Goal: Task Accomplishment & Management: Use online tool/utility

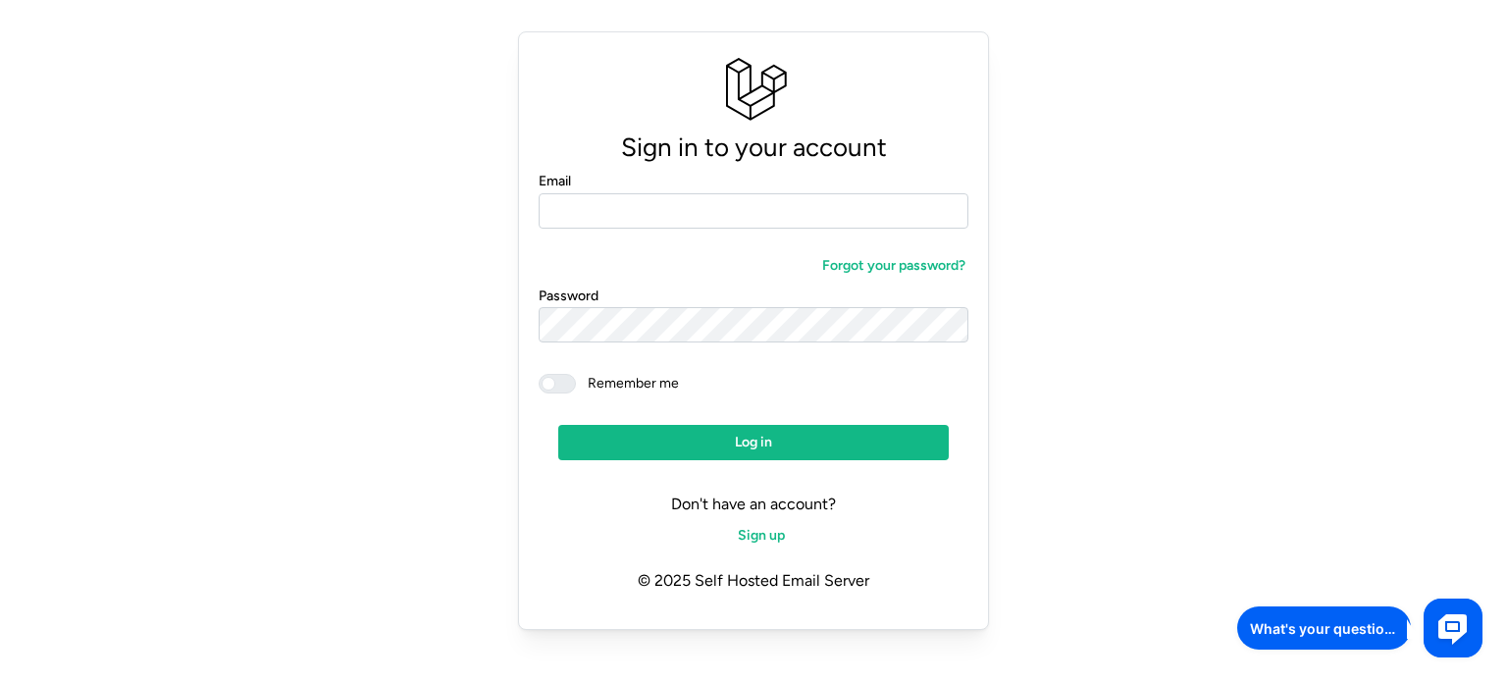
type input "**********"
click at [565, 382] on span at bounding box center [567, 384] width 24 height 18
click at [678, 444] on span "Log in" at bounding box center [753, 442] width 353 height 33
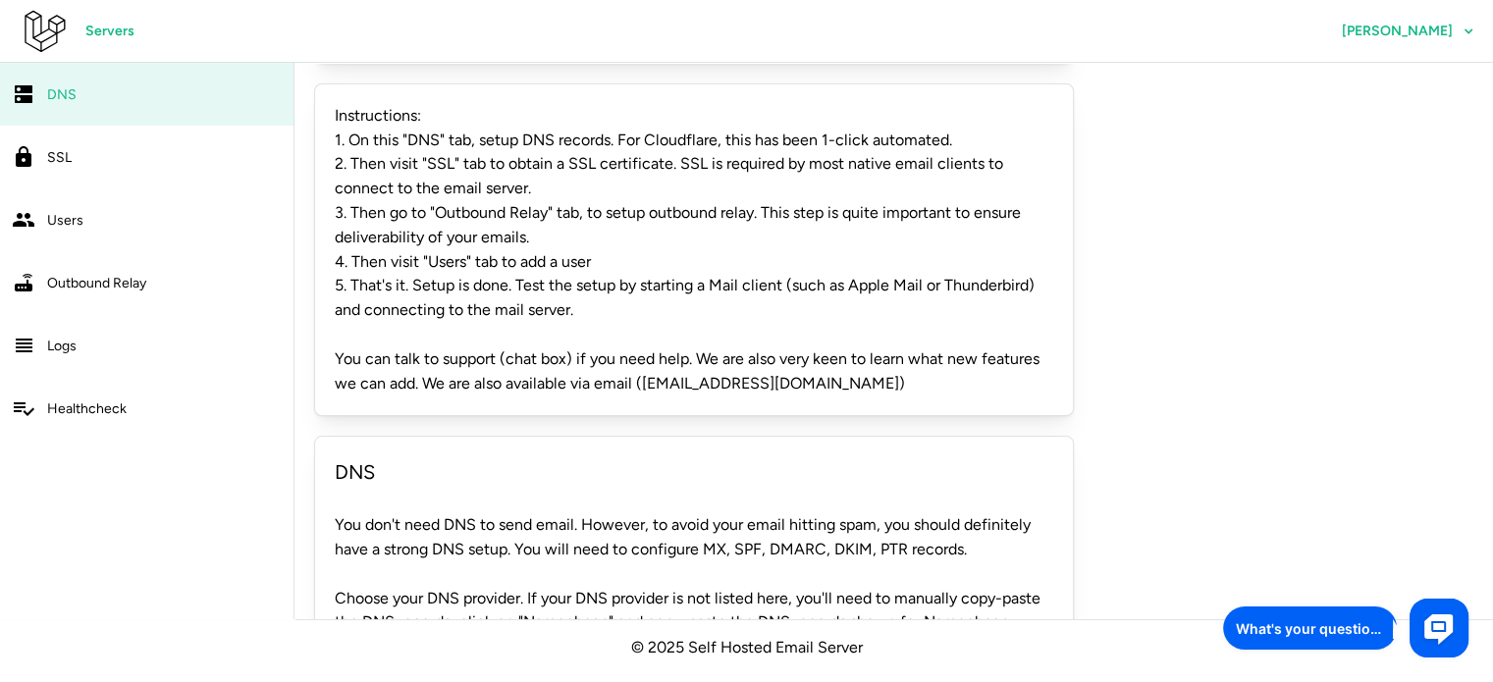
scroll to position [243, 0]
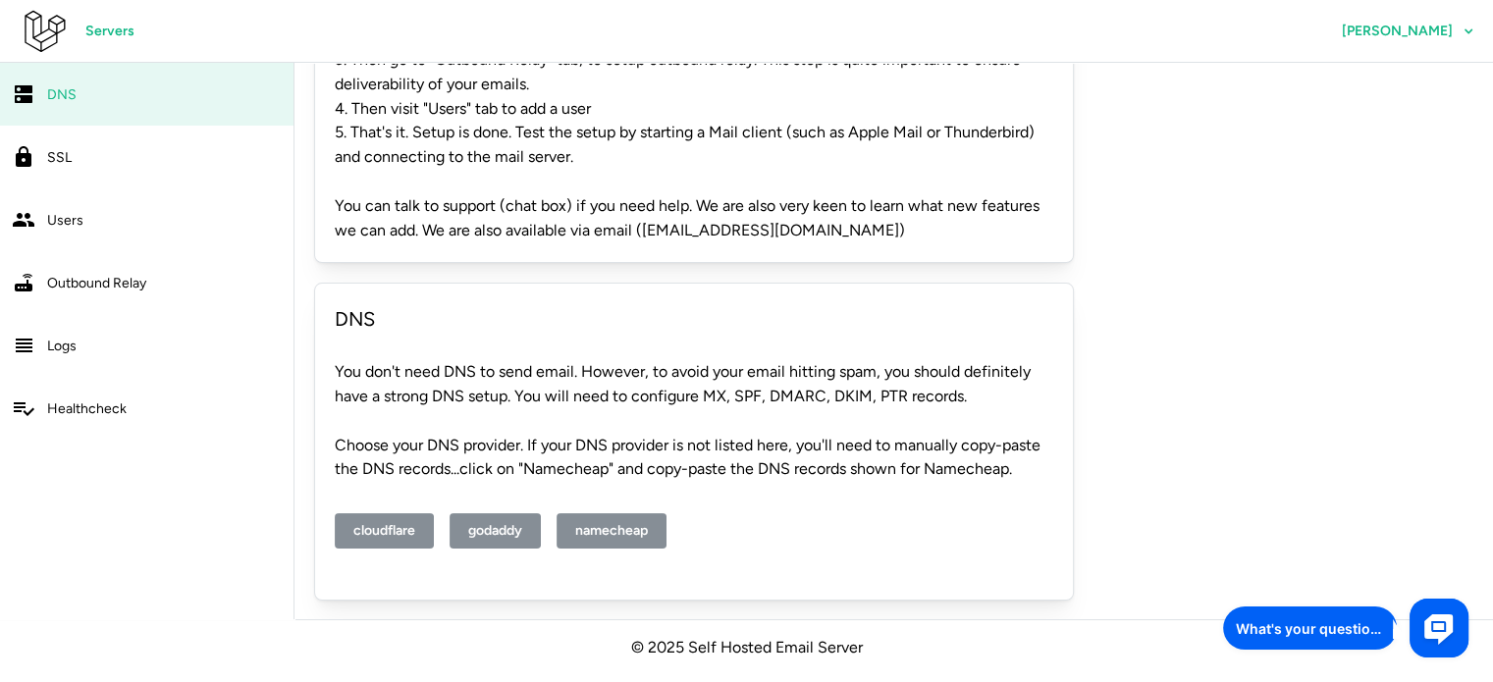
click at [158, 147] on div "SSL" at bounding box center [164, 157] width 235 height 25
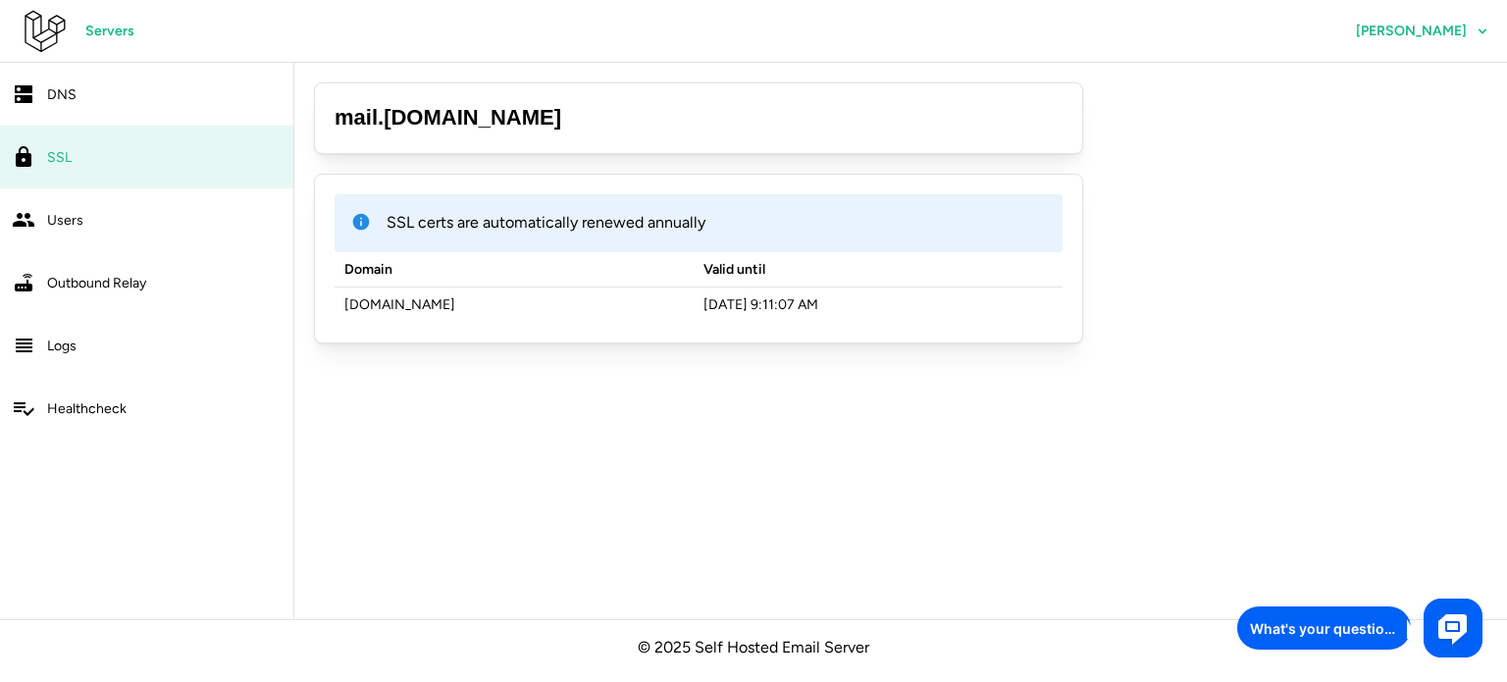
click at [178, 236] on link "Users" at bounding box center [146, 219] width 293 height 63
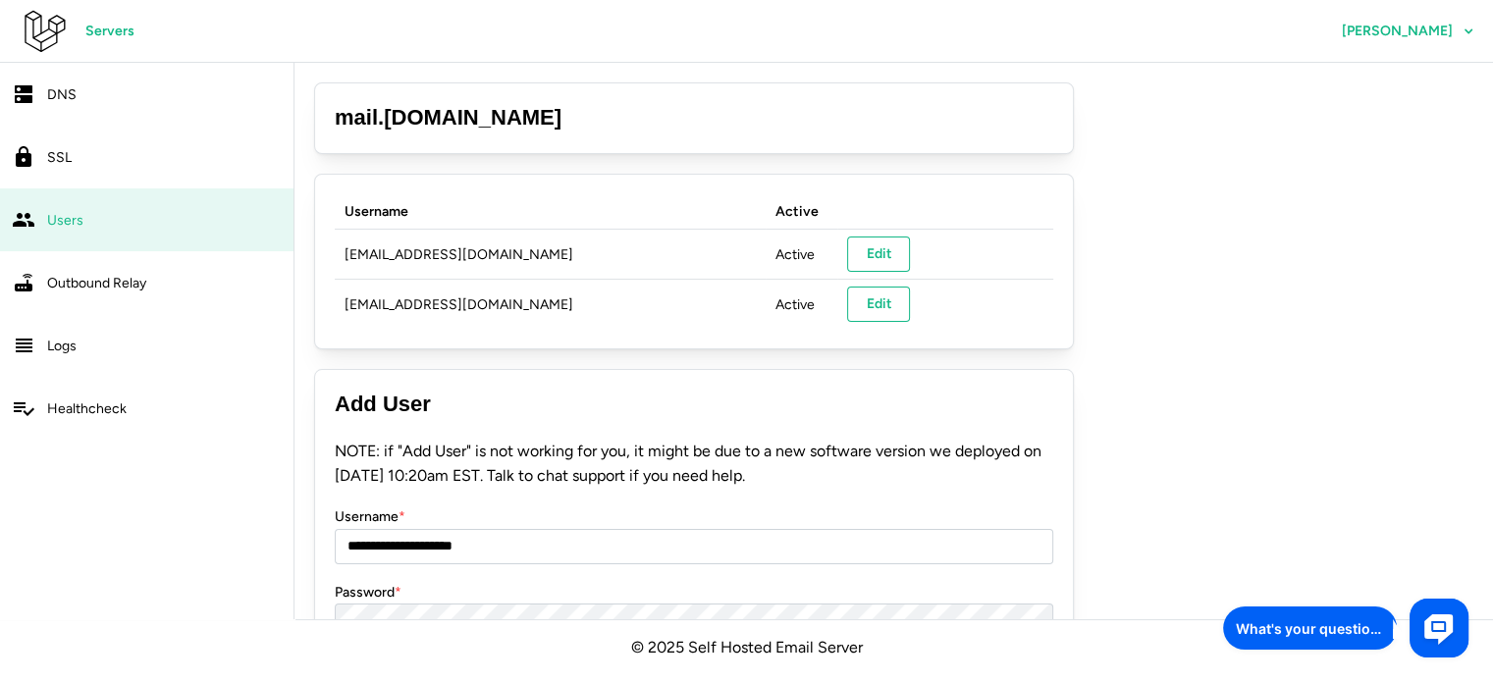
click at [196, 293] on div "Outbound Relay" at bounding box center [164, 283] width 235 height 25
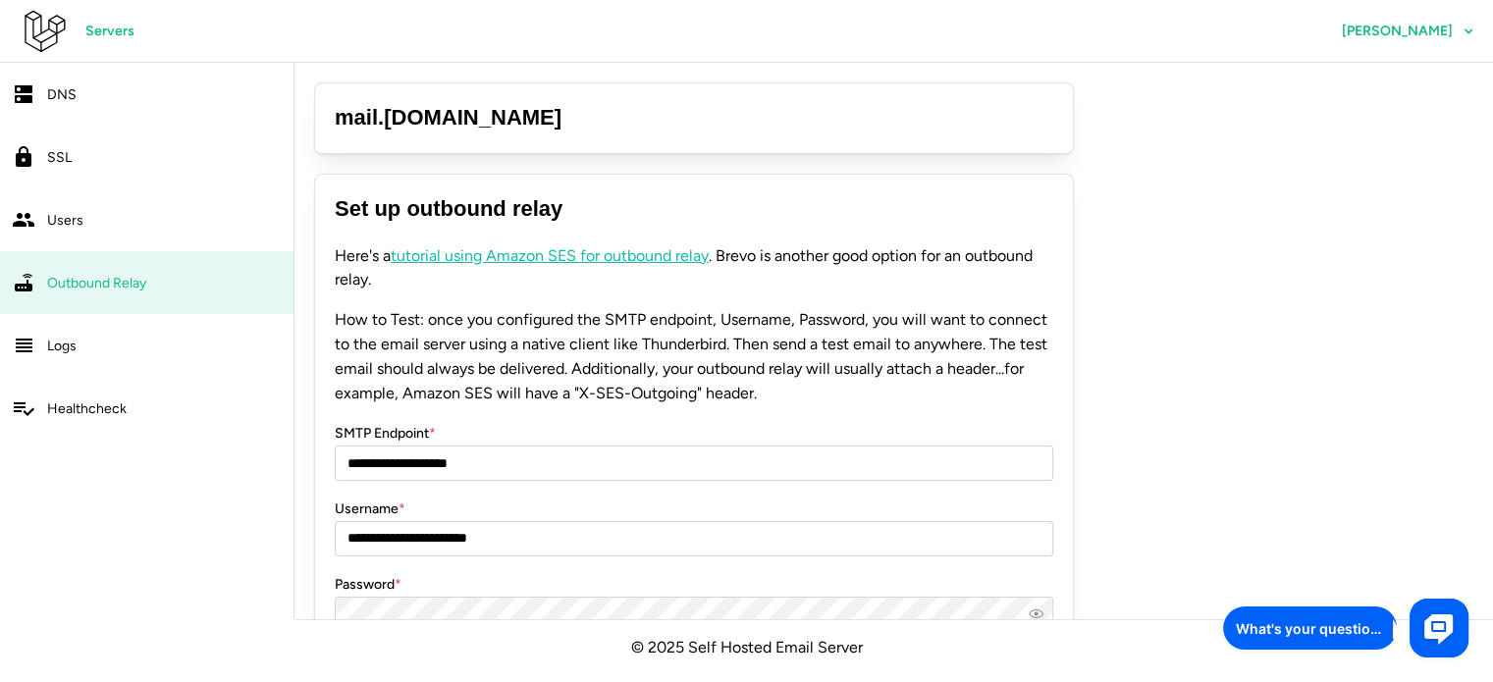
click at [1471, 329] on div "**********" at bounding box center [893, 393] width 1198 height 660
click at [1463, 30] on icon "button" at bounding box center [1468, 32] width 16 height 16
click at [1421, 90] on span "Profile" at bounding box center [1413, 86] width 40 height 33
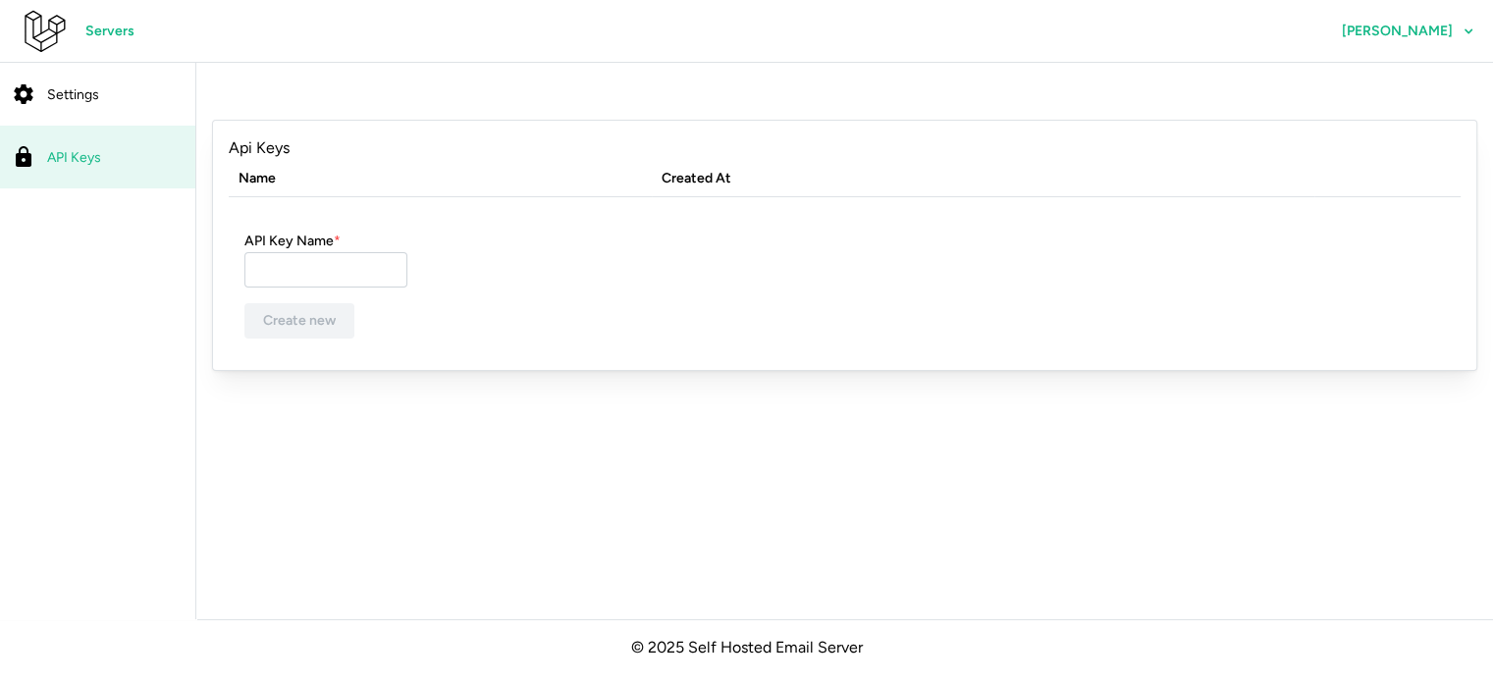
click at [128, 91] on div "Settings" at bounding box center [115, 94] width 136 height 25
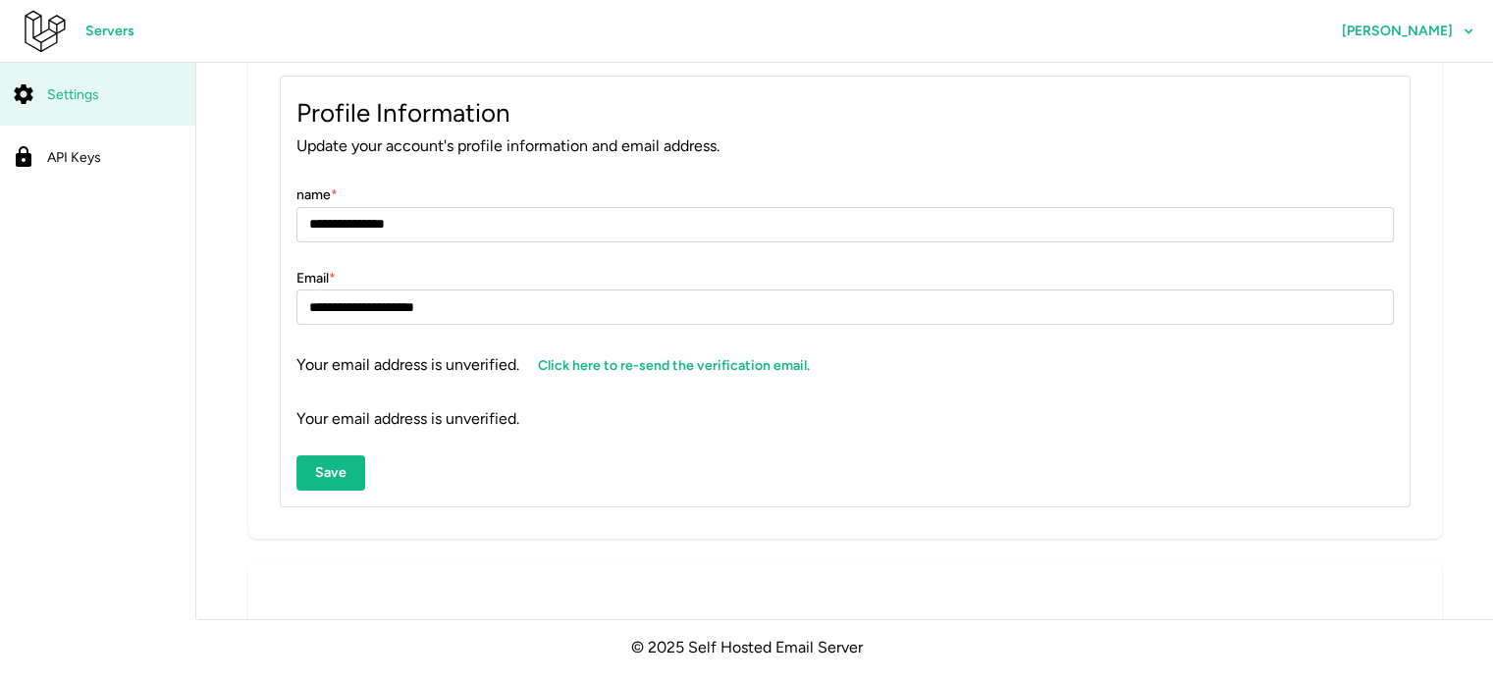
scroll to position [294, 0]
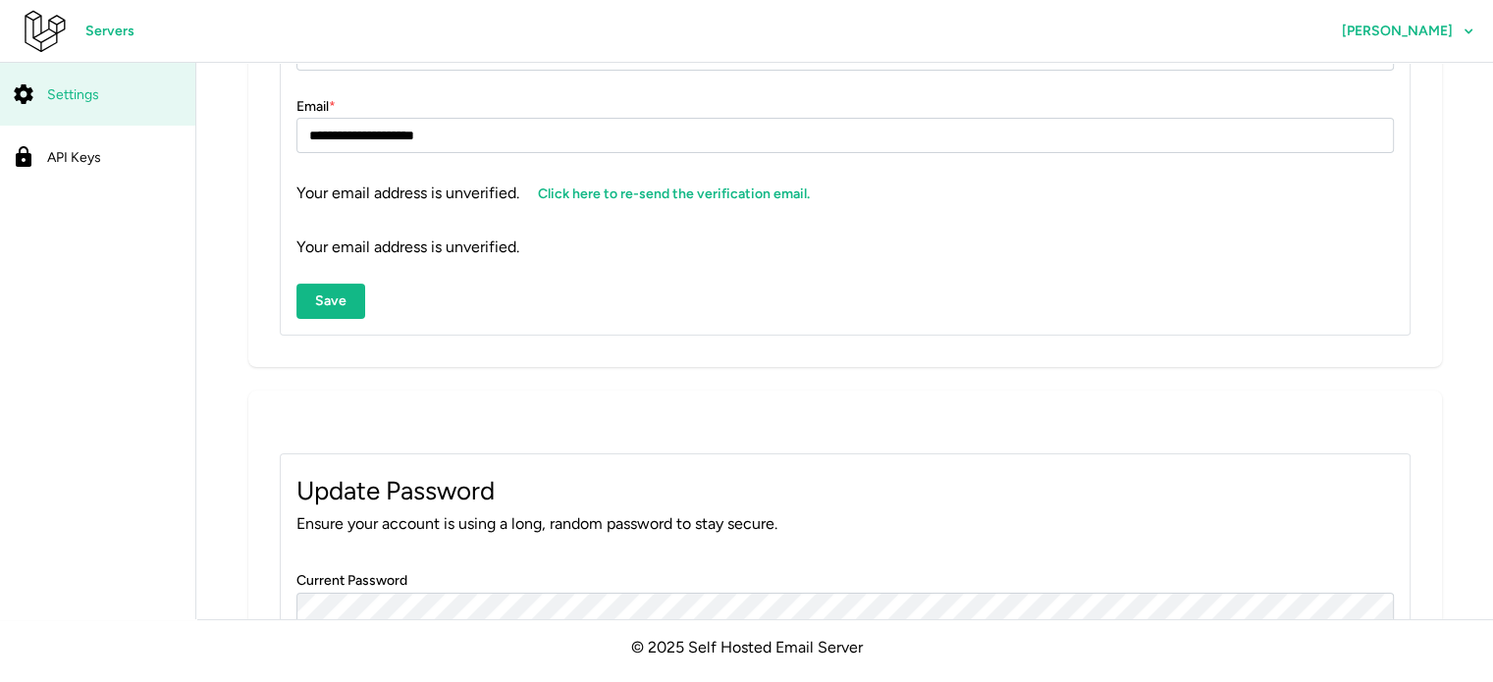
click at [689, 193] on span "Click here to re-send the verification email." at bounding box center [674, 194] width 272 height 33
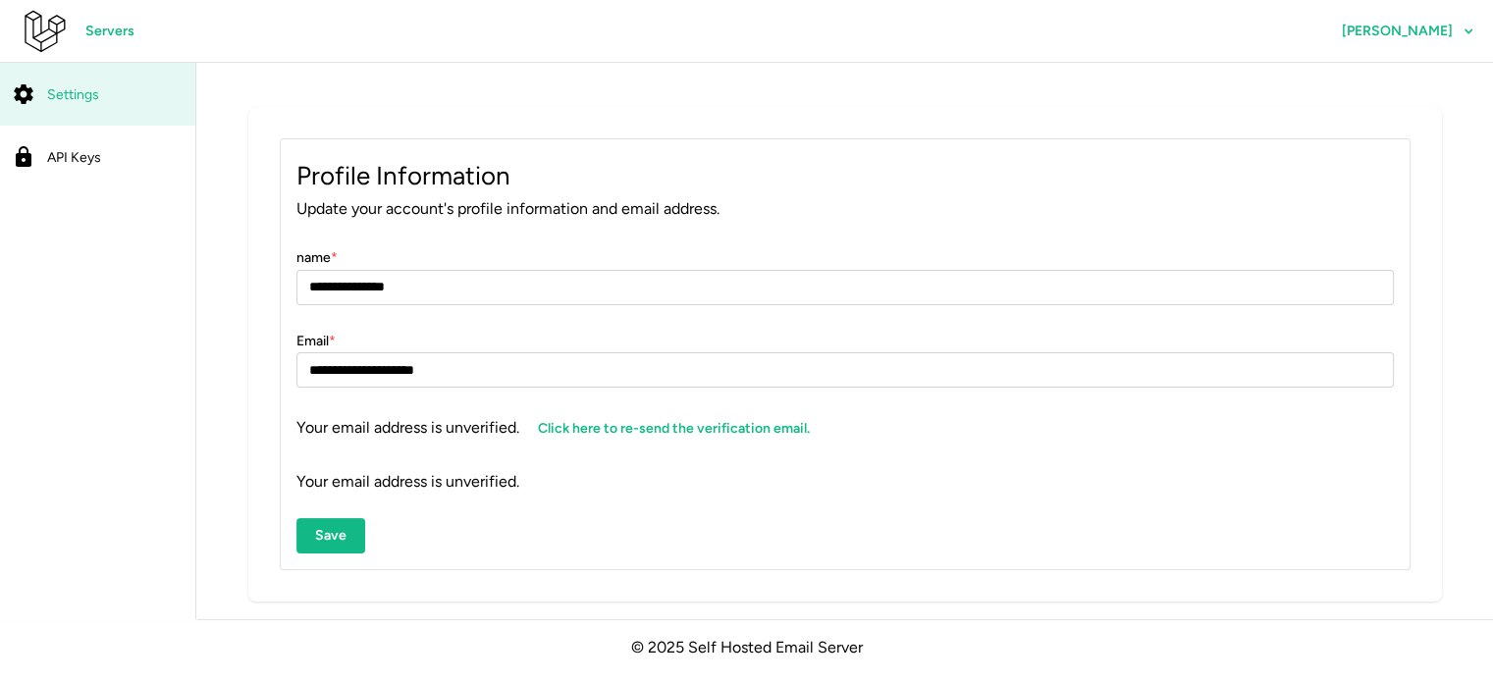
scroll to position [0, 0]
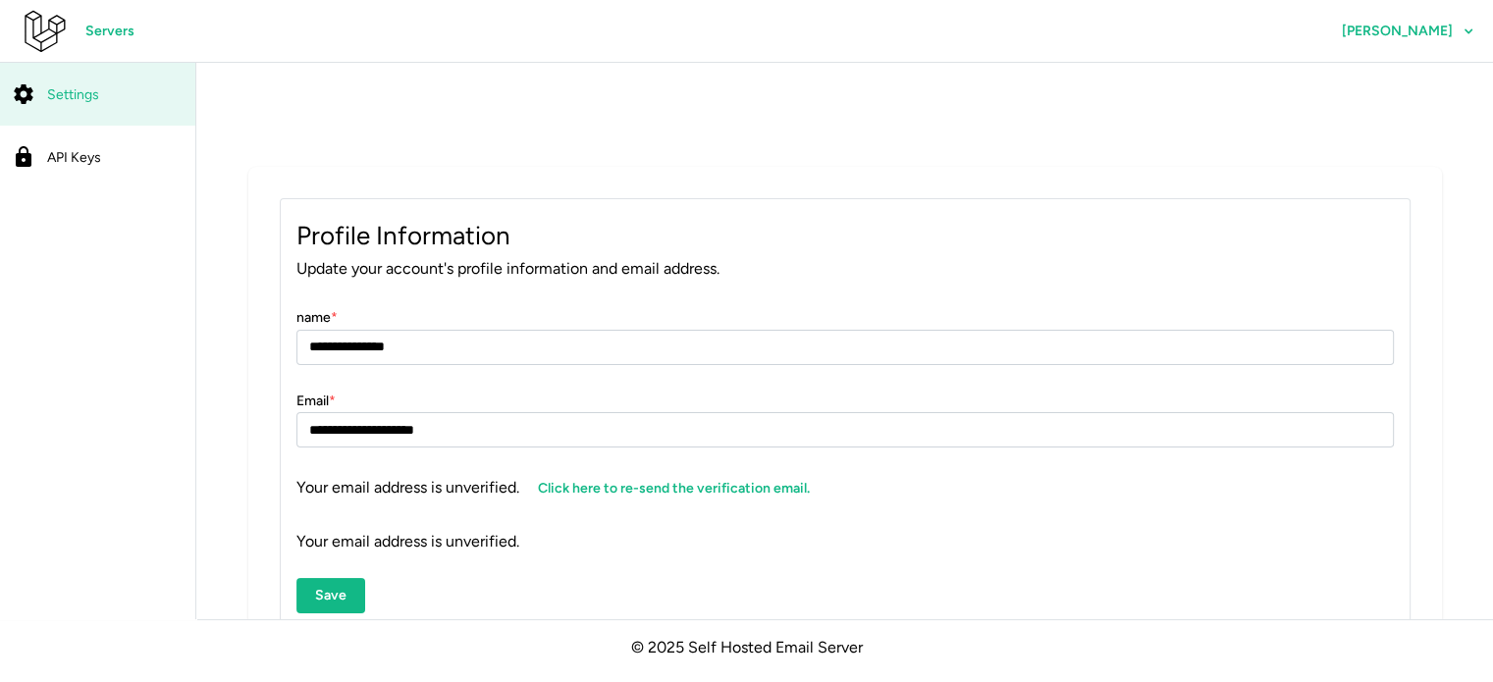
click at [127, 152] on div "API Keys" at bounding box center [115, 157] width 136 height 25
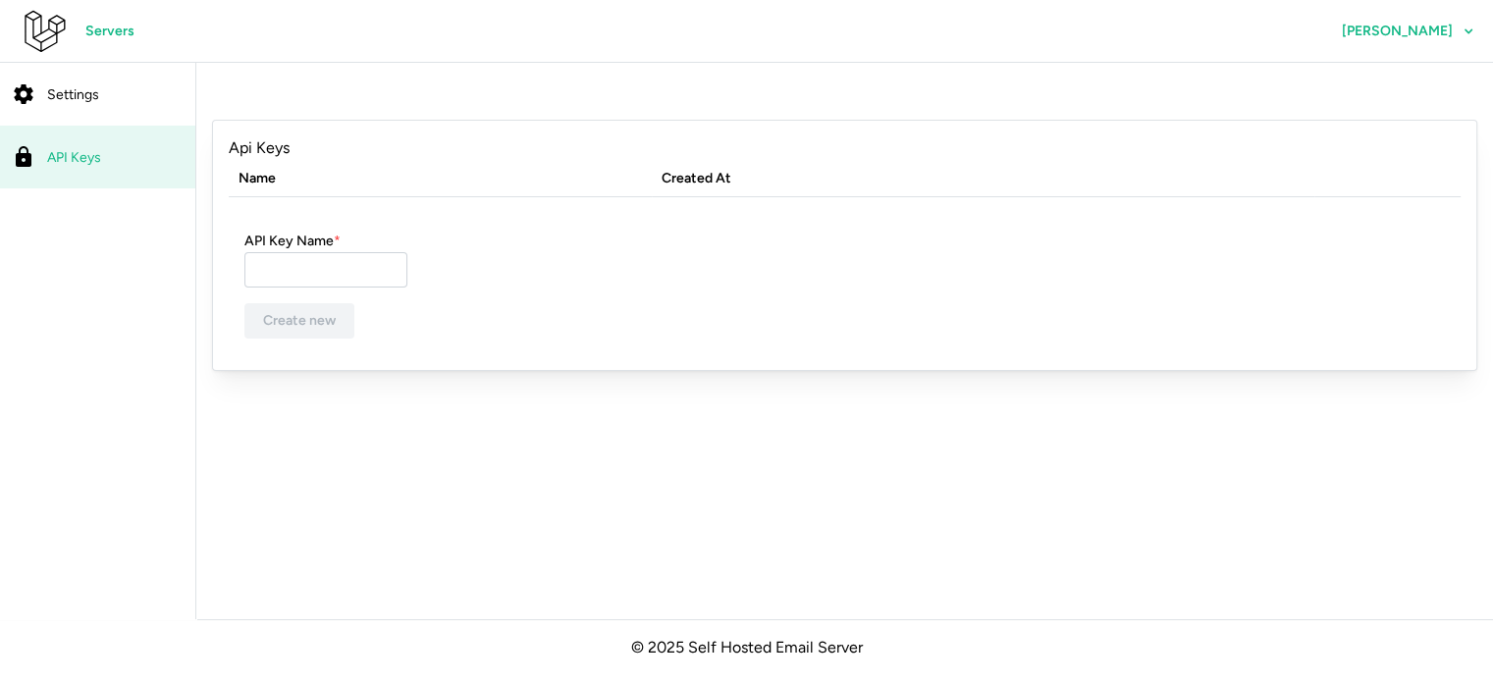
click at [1361, 23] on span "[PERSON_NAME]" at bounding box center [1407, 31] width 132 height 33
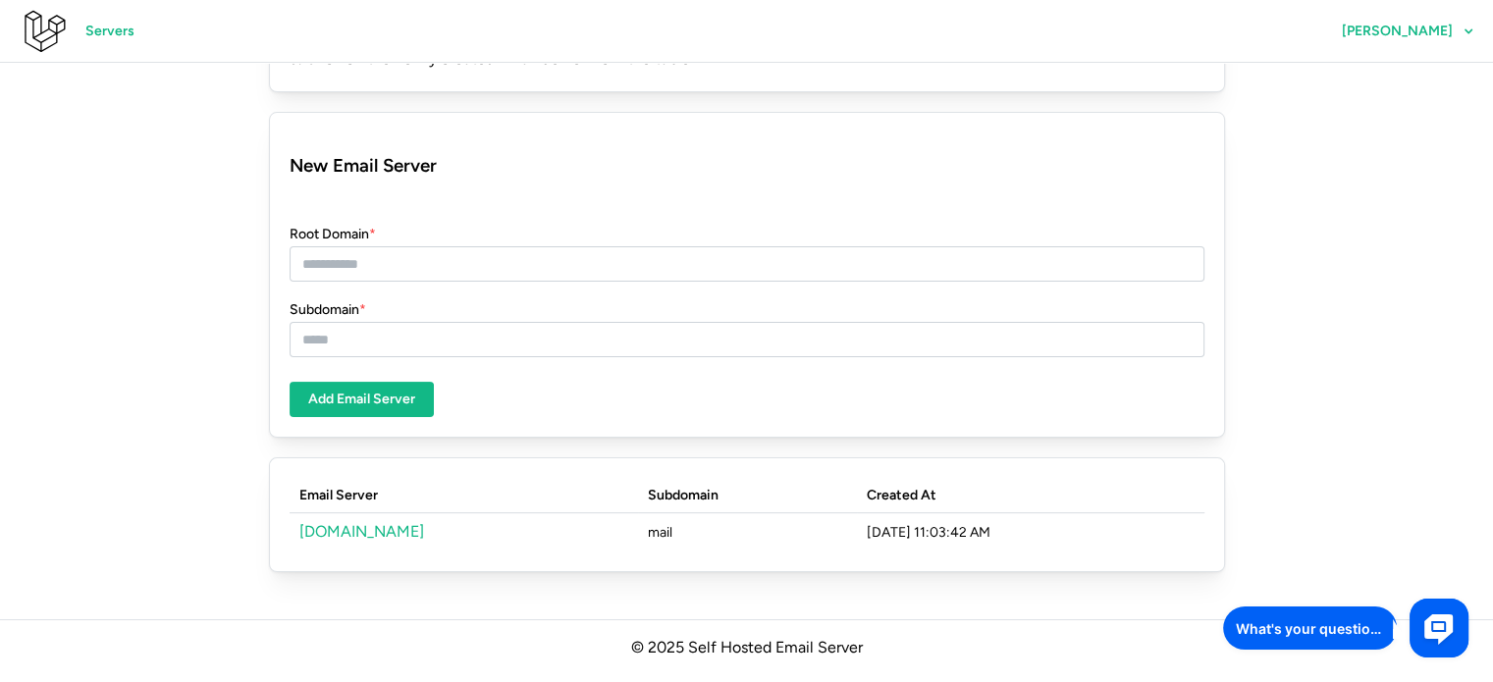
scroll to position [284, 0]
click at [306, 529] on link "[DOMAIN_NAME]" at bounding box center [361, 529] width 125 height 19
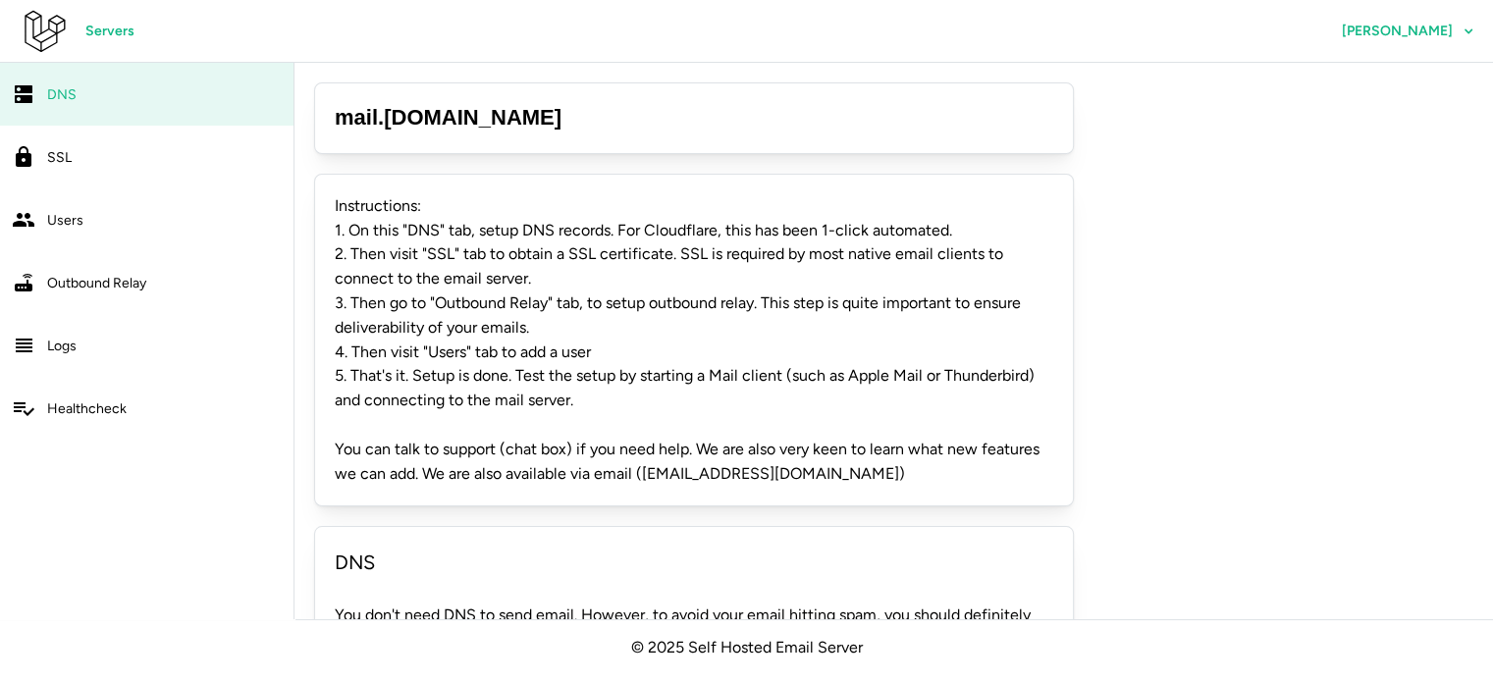
click at [118, 170] on link "SSL" at bounding box center [146, 157] width 293 height 63
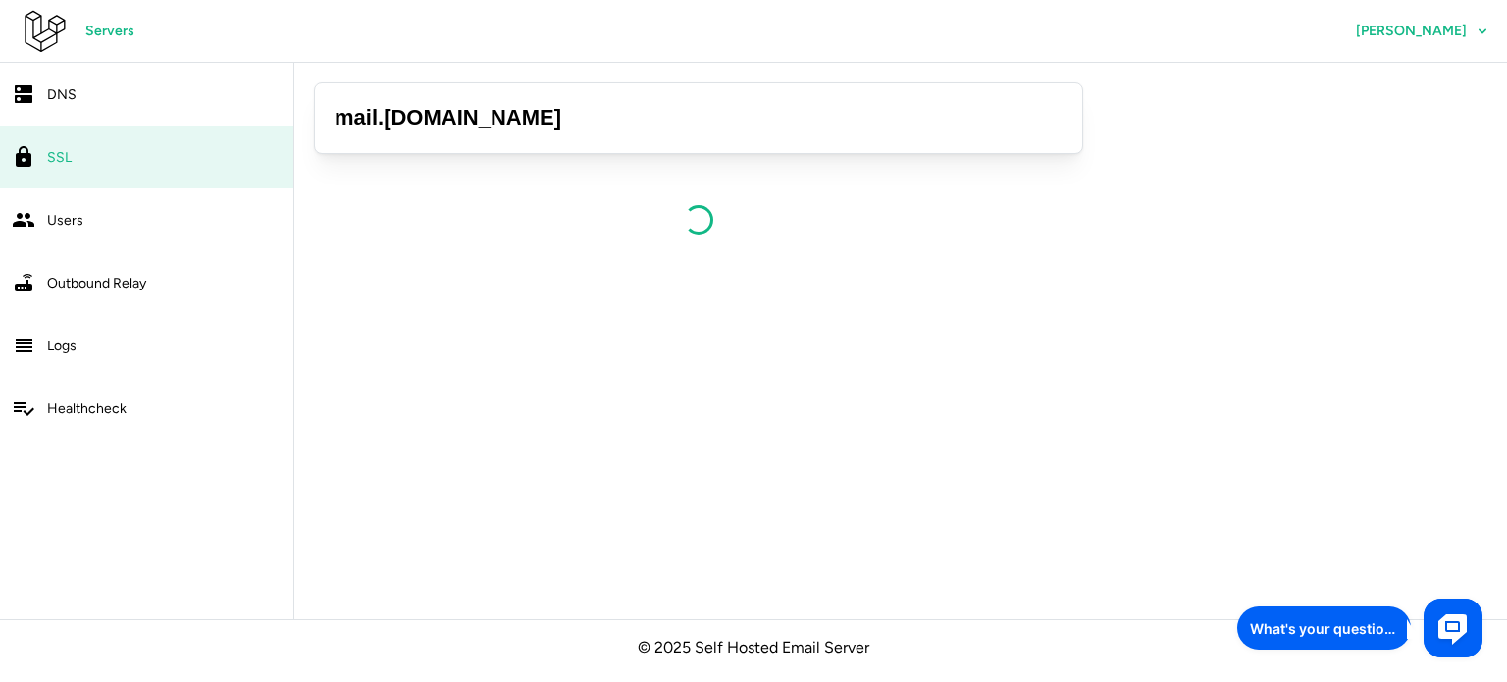
drag, startPoint x: 336, startPoint y: 113, endPoint x: 585, endPoint y: 117, distance: 249.3
click at [585, 117] on h3 "mail . livenotification.sbs" at bounding box center [699, 118] width 728 height 30
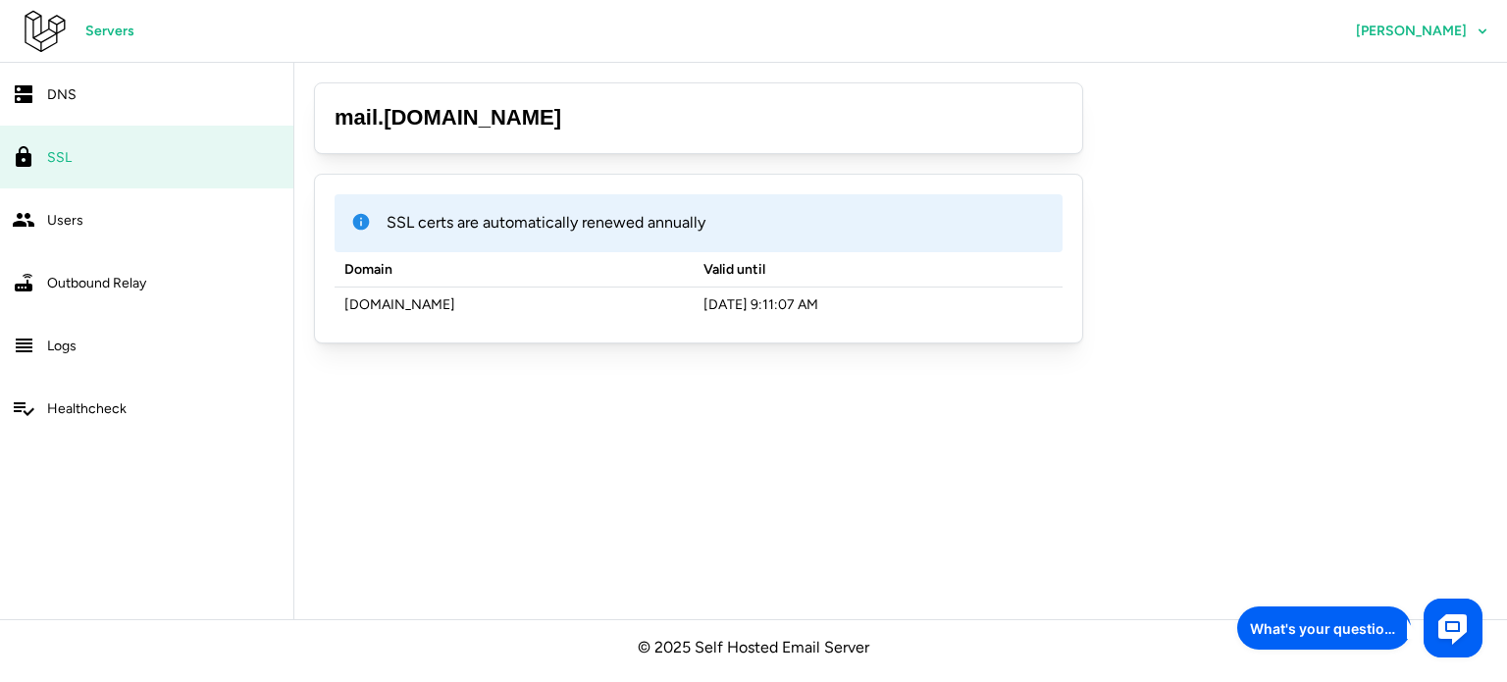
click at [126, 215] on div "Users" at bounding box center [164, 220] width 235 height 25
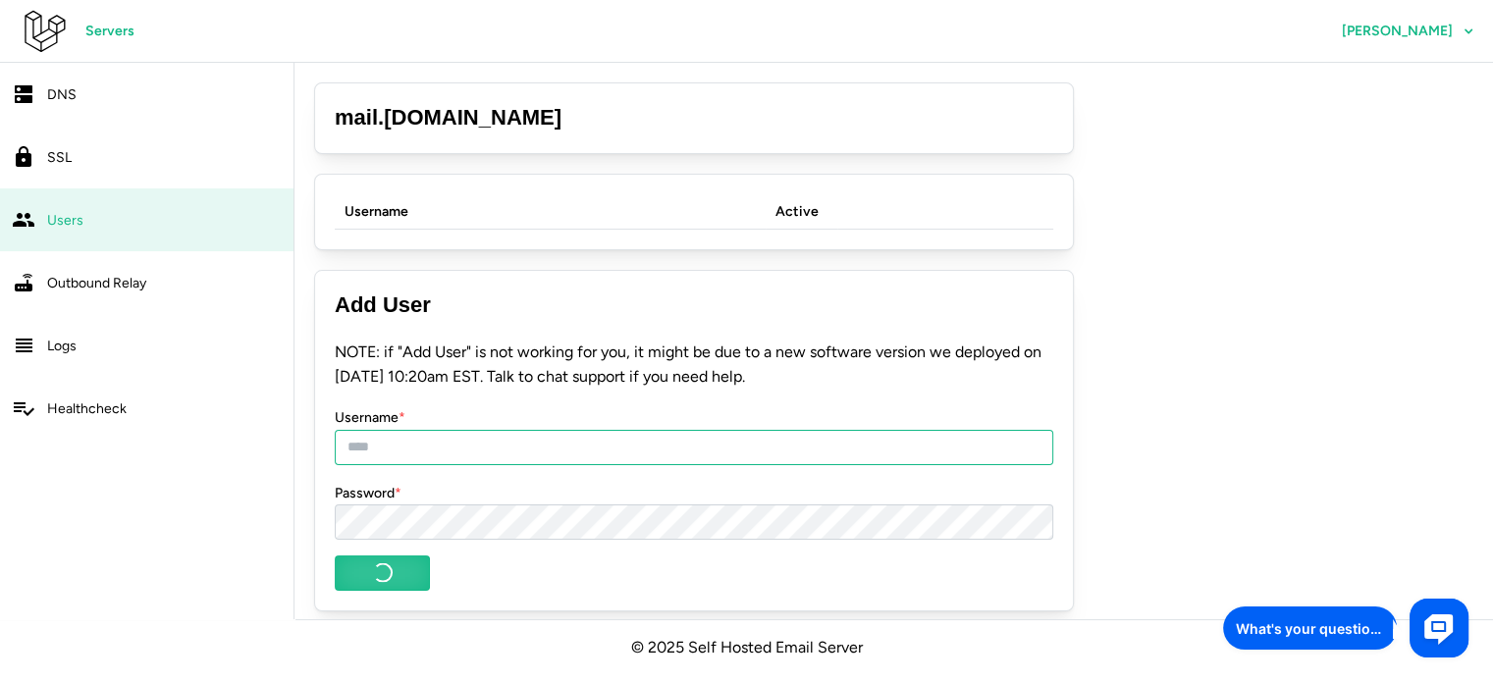
type input "**********"
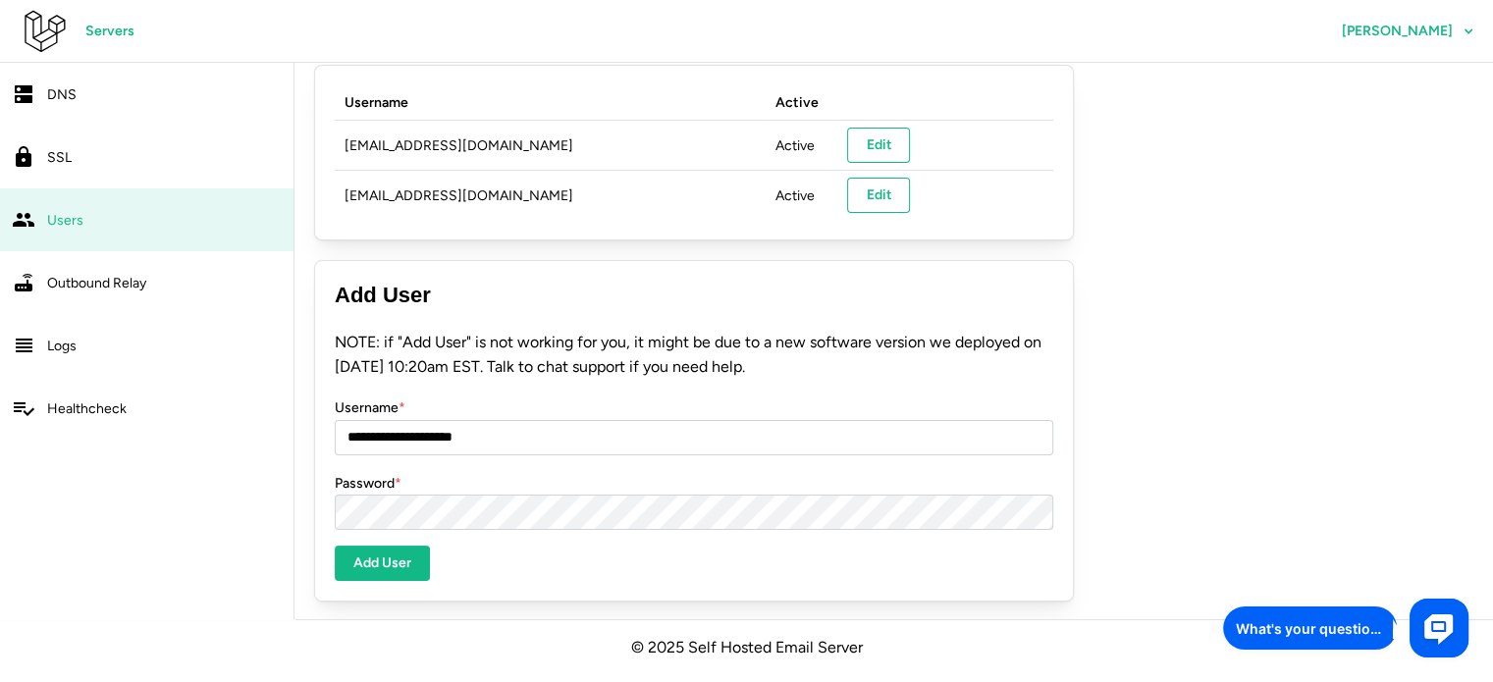
scroll to position [110, 0]
click at [1340, 403] on div "**********" at bounding box center [893, 286] width 1198 height 667
click at [157, 191] on link "Users" at bounding box center [146, 219] width 293 height 63
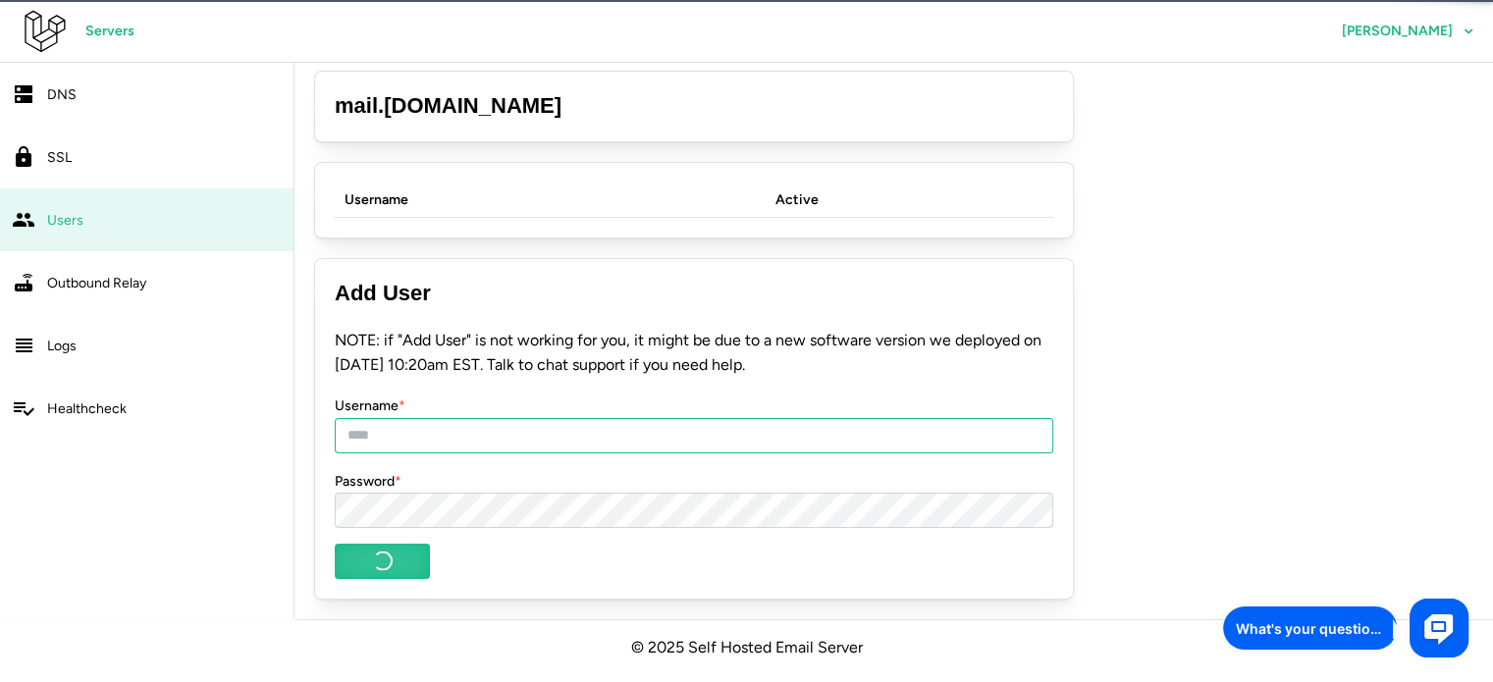
type input "**********"
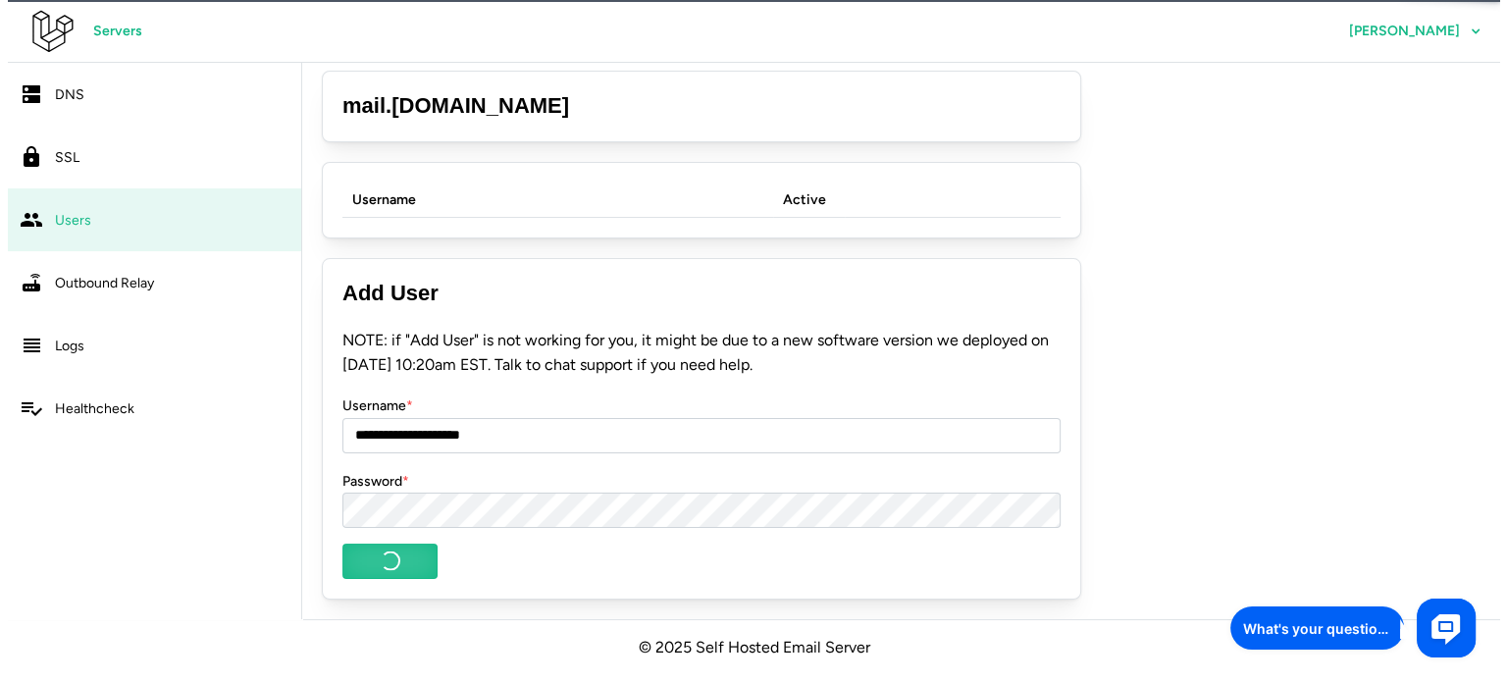
scroll to position [0, 0]
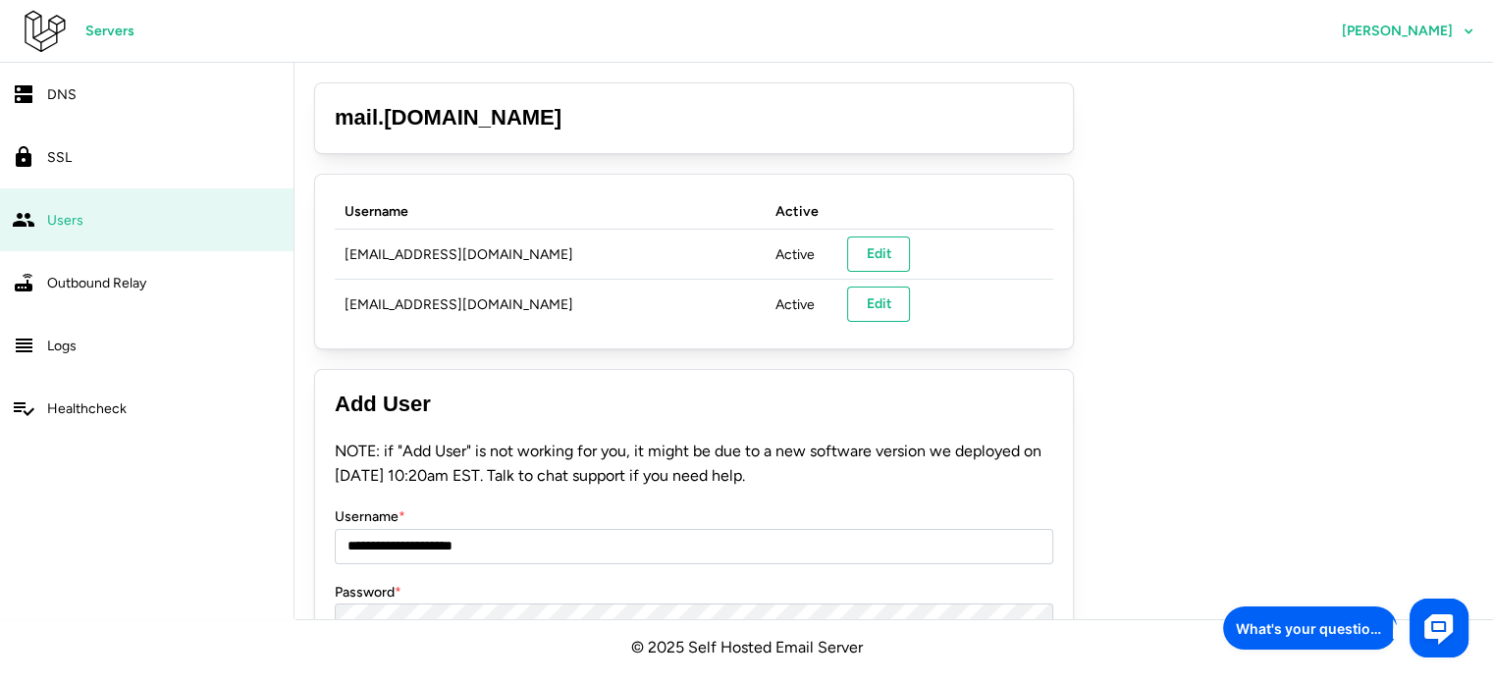
click at [59, 160] on span "SSL" at bounding box center [59, 157] width 25 height 17
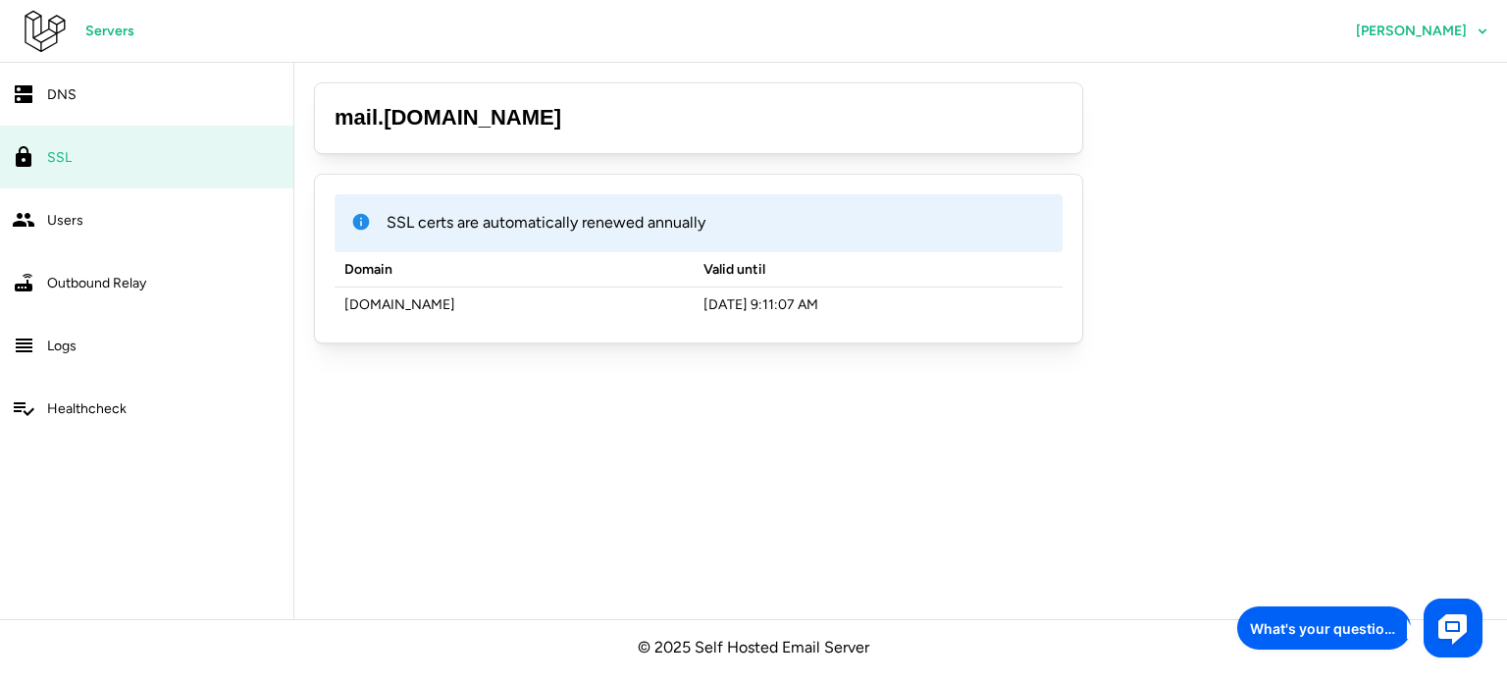
click at [452, 302] on td "mail.livenotification.sbs" at bounding box center [514, 305] width 359 height 35
copy td "mail.livenotification.sbs"
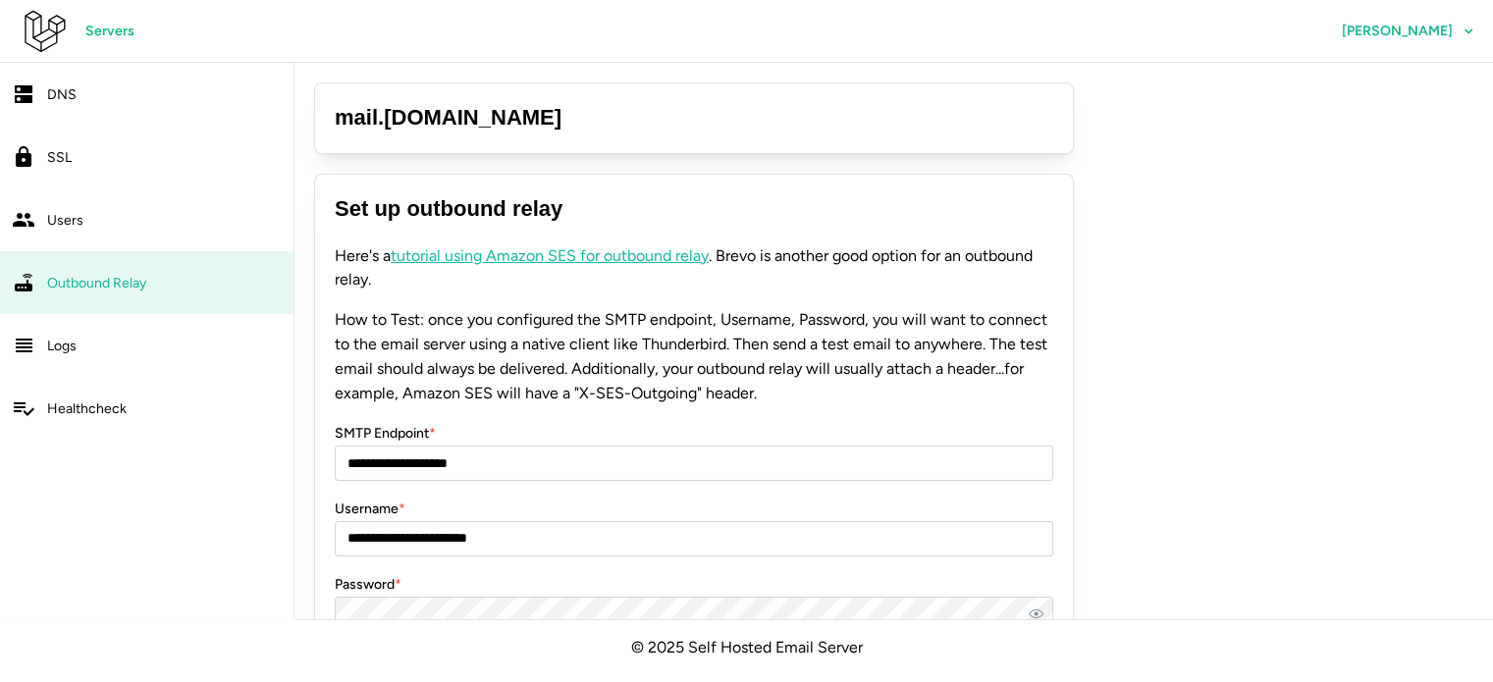
click at [135, 89] on div "DNS" at bounding box center [164, 94] width 235 height 25
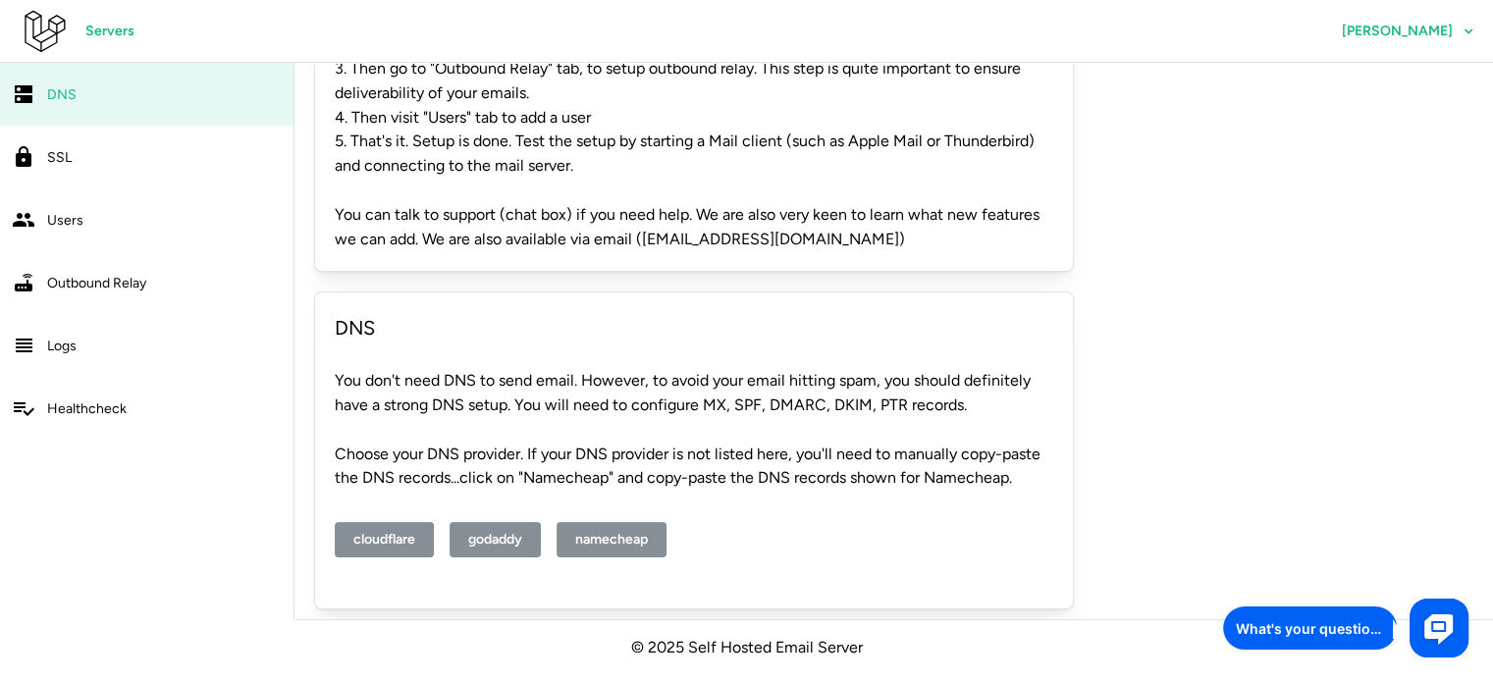
scroll to position [243, 0]
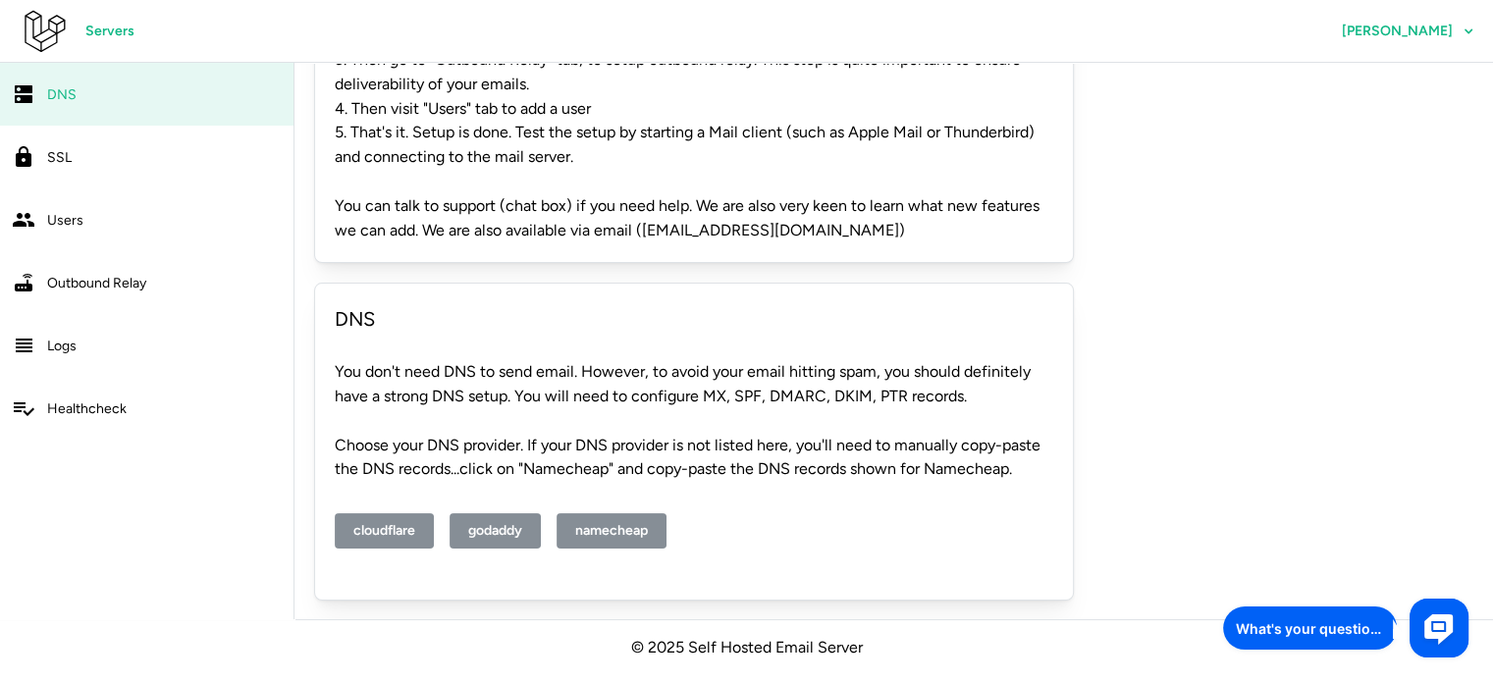
click at [406, 521] on span "cloudflare" at bounding box center [384, 530] width 62 height 33
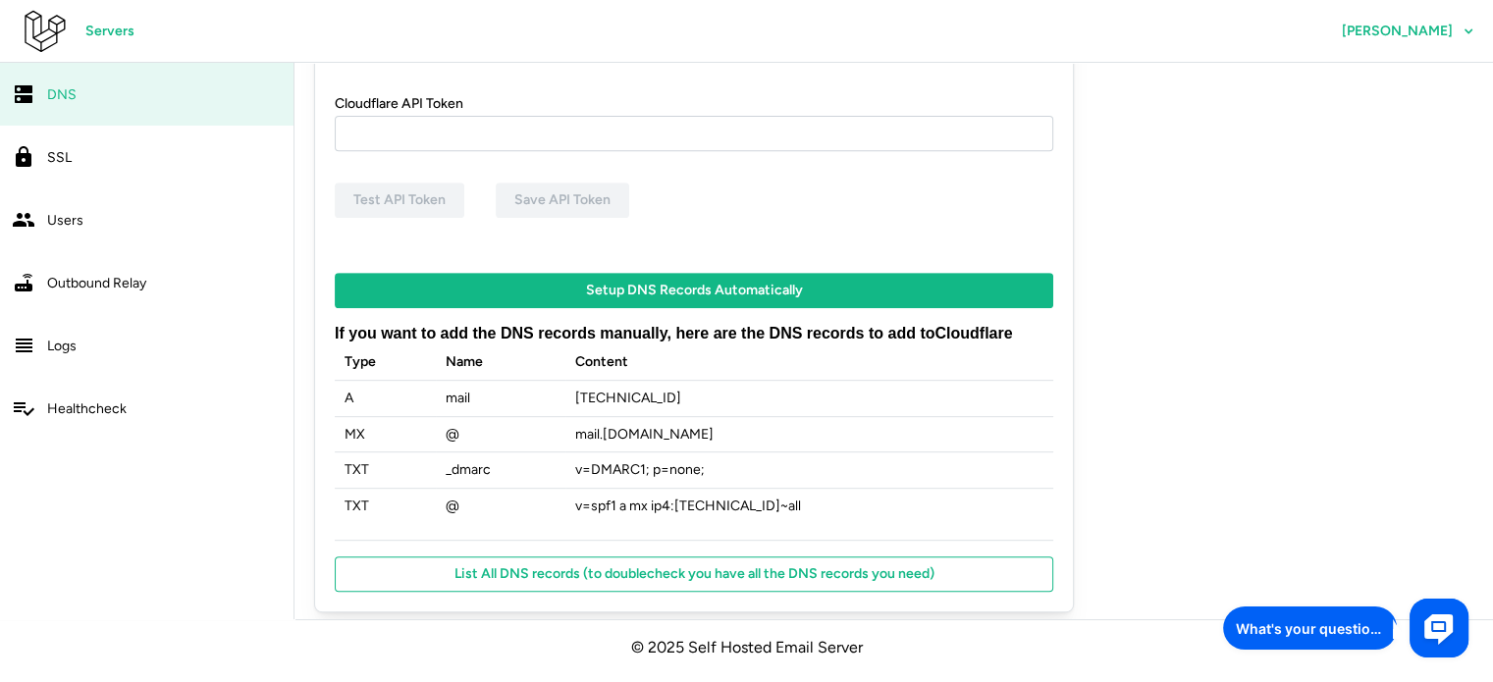
scroll to position [822, 0]
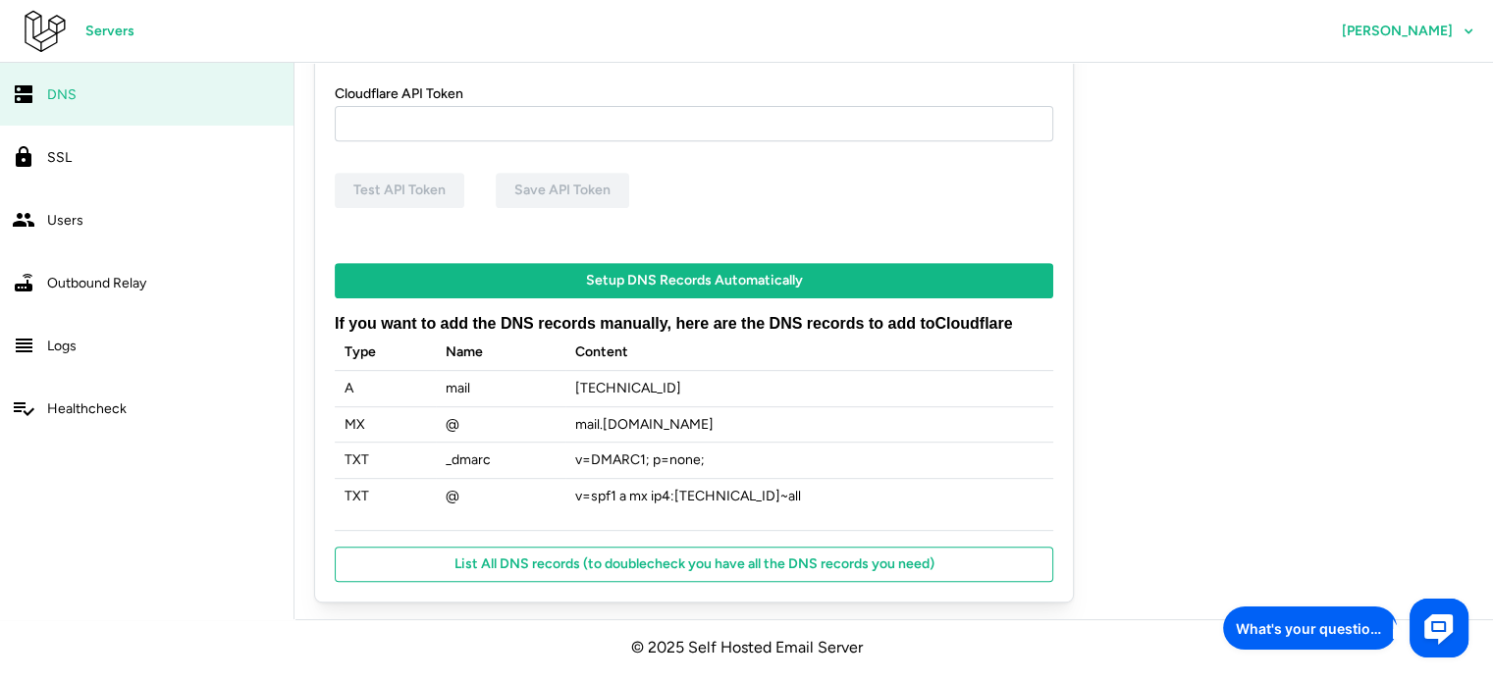
click at [604, 556] on span "List All DNS records (to doublecheck you have all the DNS records you need)" at bounding box center [694, 564] width 480 height 33
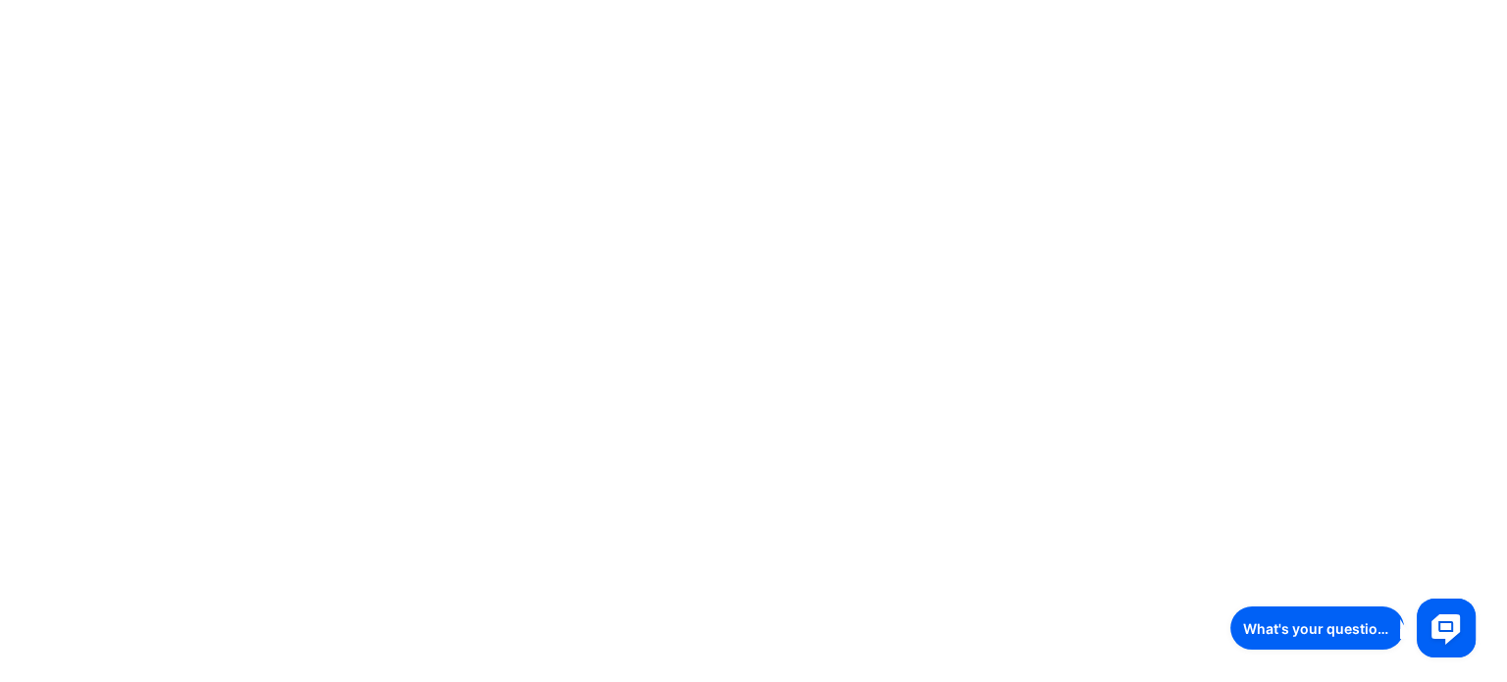
scroll to position [0, 0]
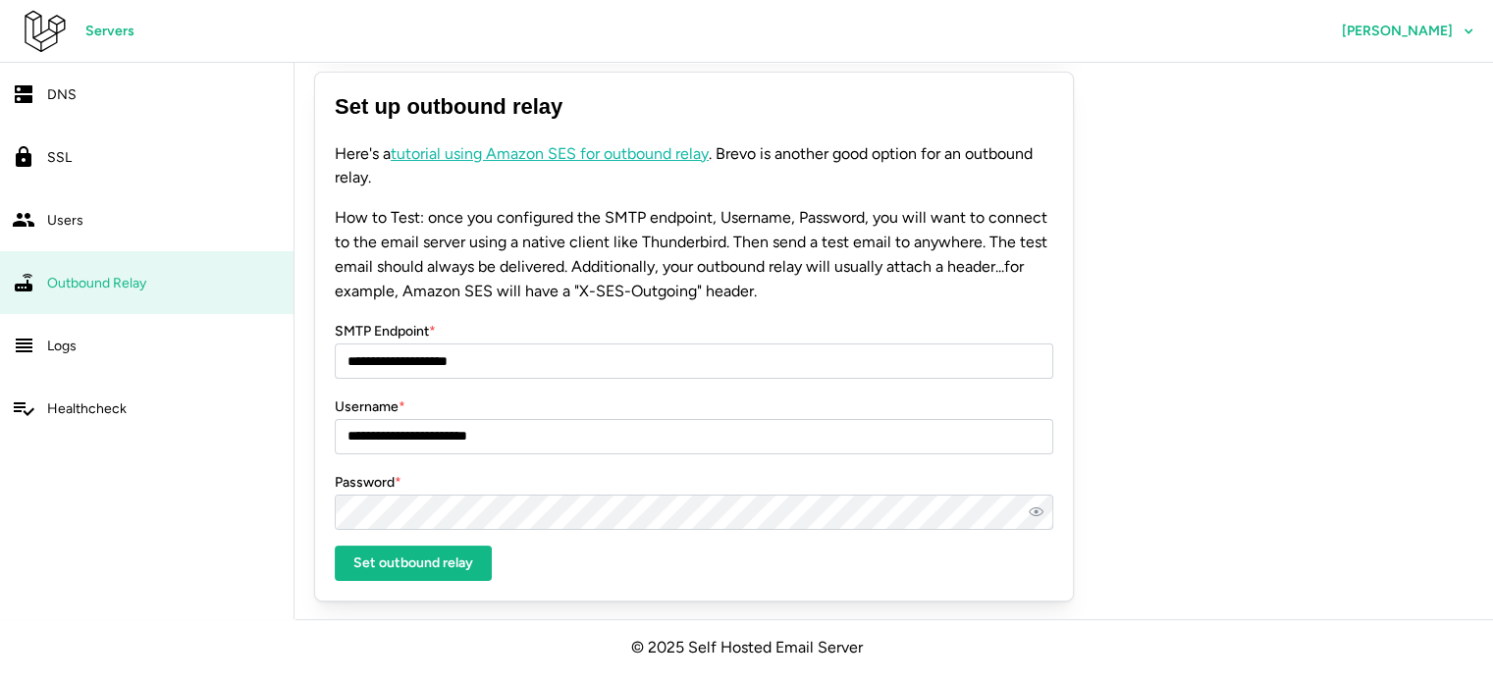
scroll to position [102, 0]
click at [157, 75] on link "DNS" at bounding box center [146, 94] width 293 height 63
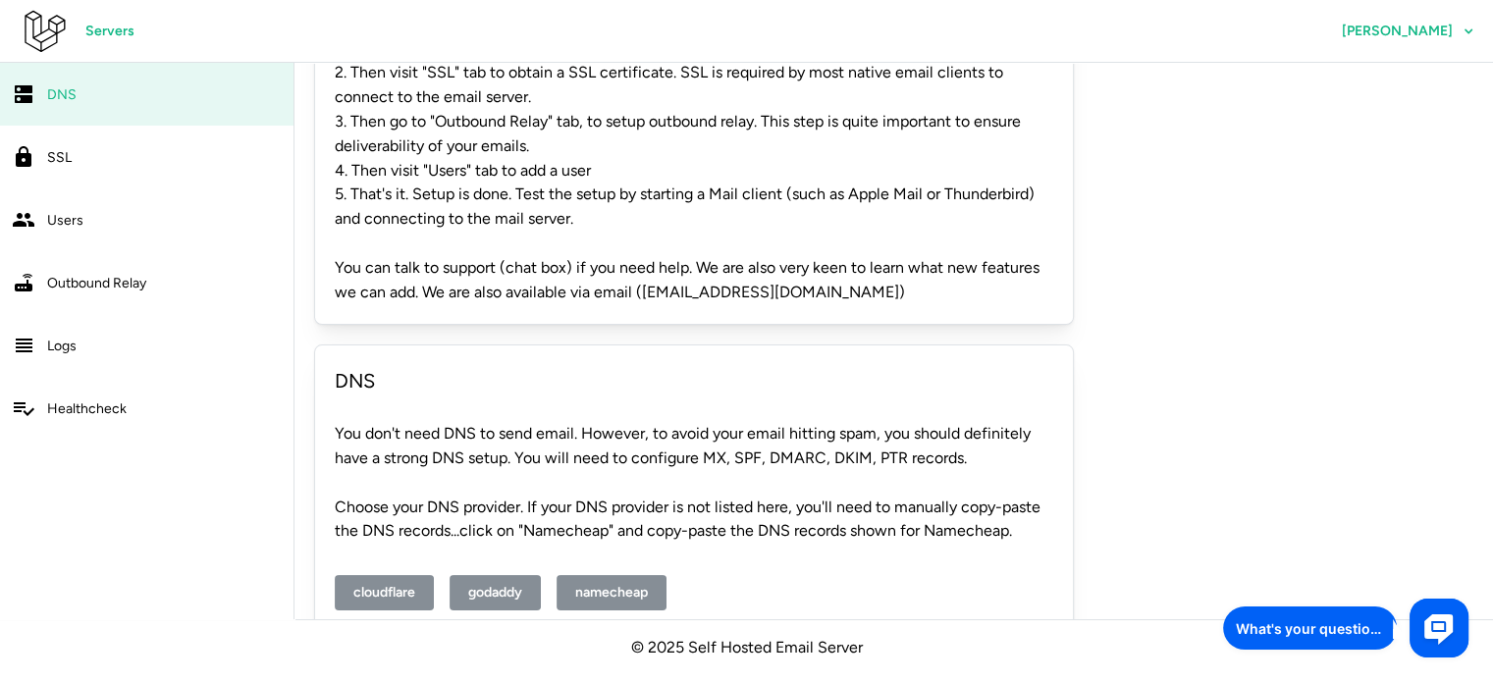
scroll to position [243, 0]
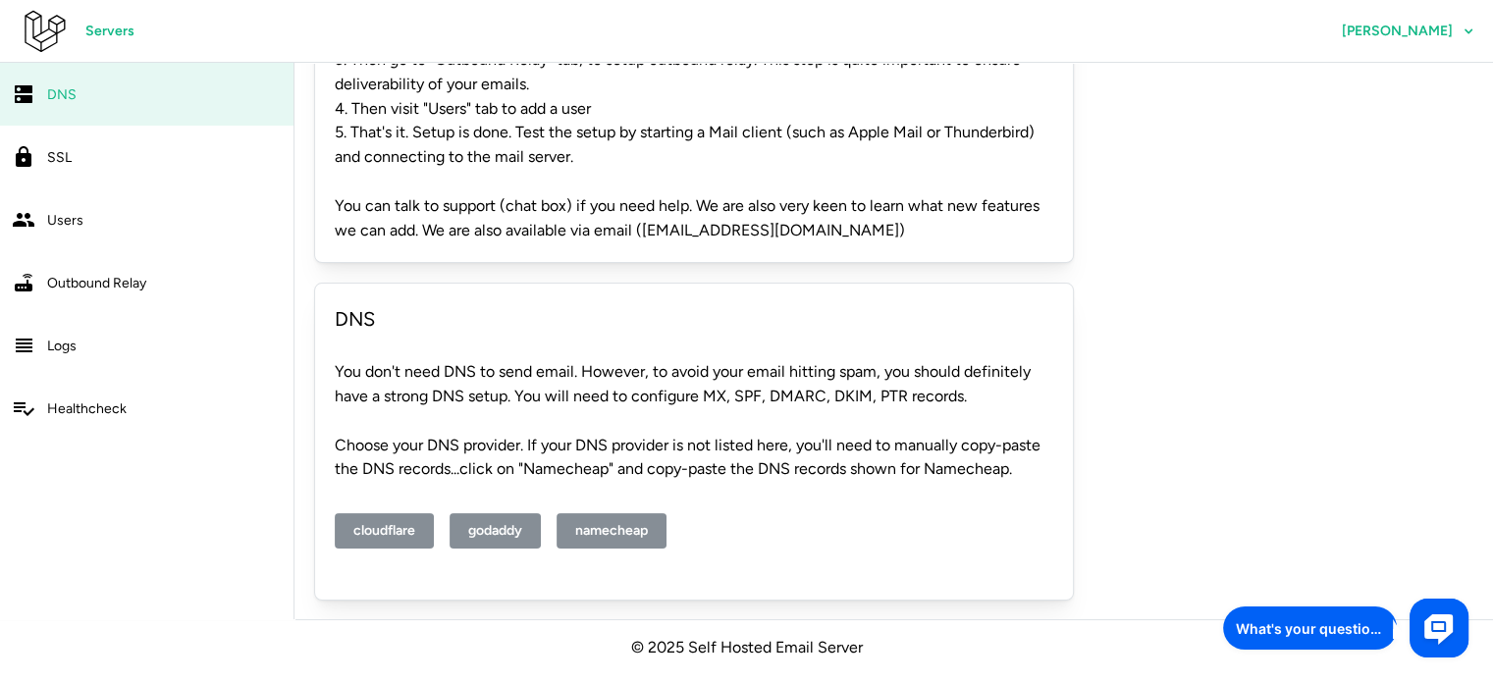
click at [617, 533] on span "namecheap" at bounding box center [611, 530] width 73 height 33
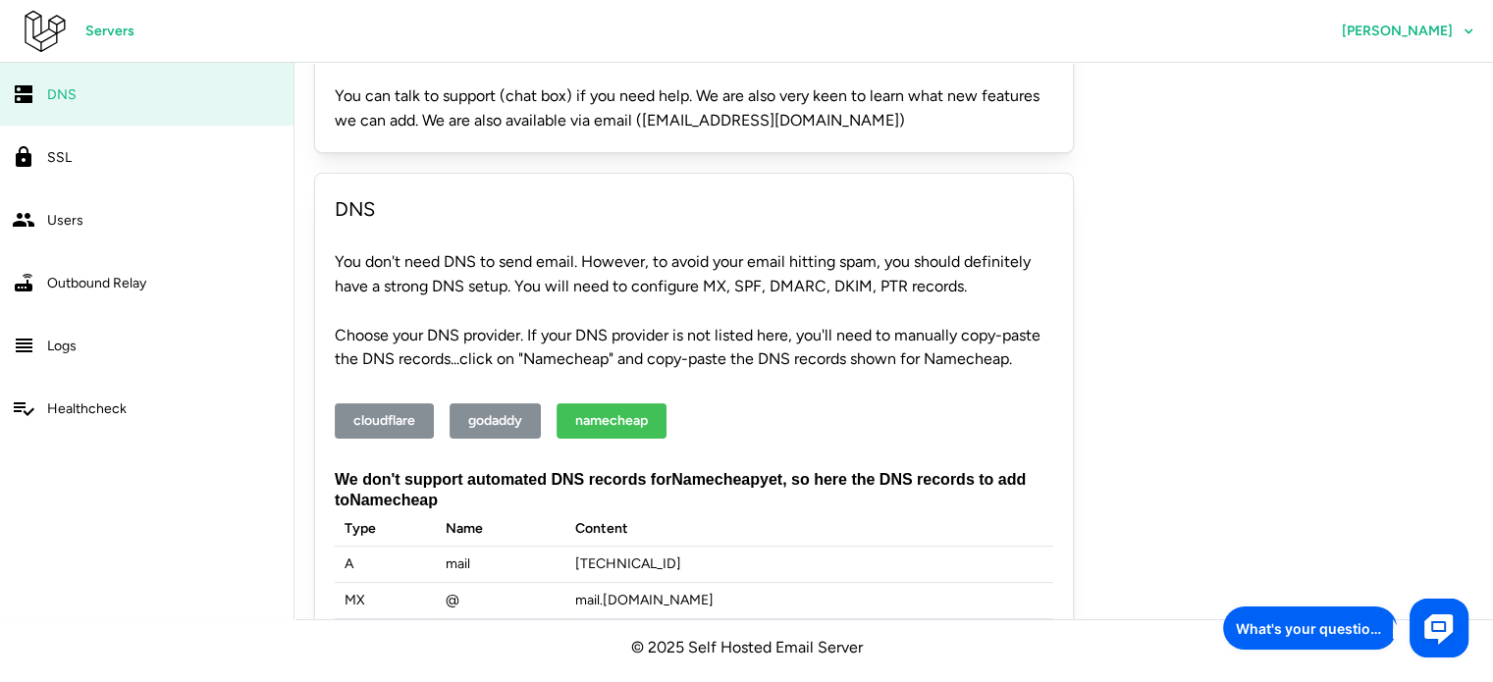
scroll to position [462, 0]
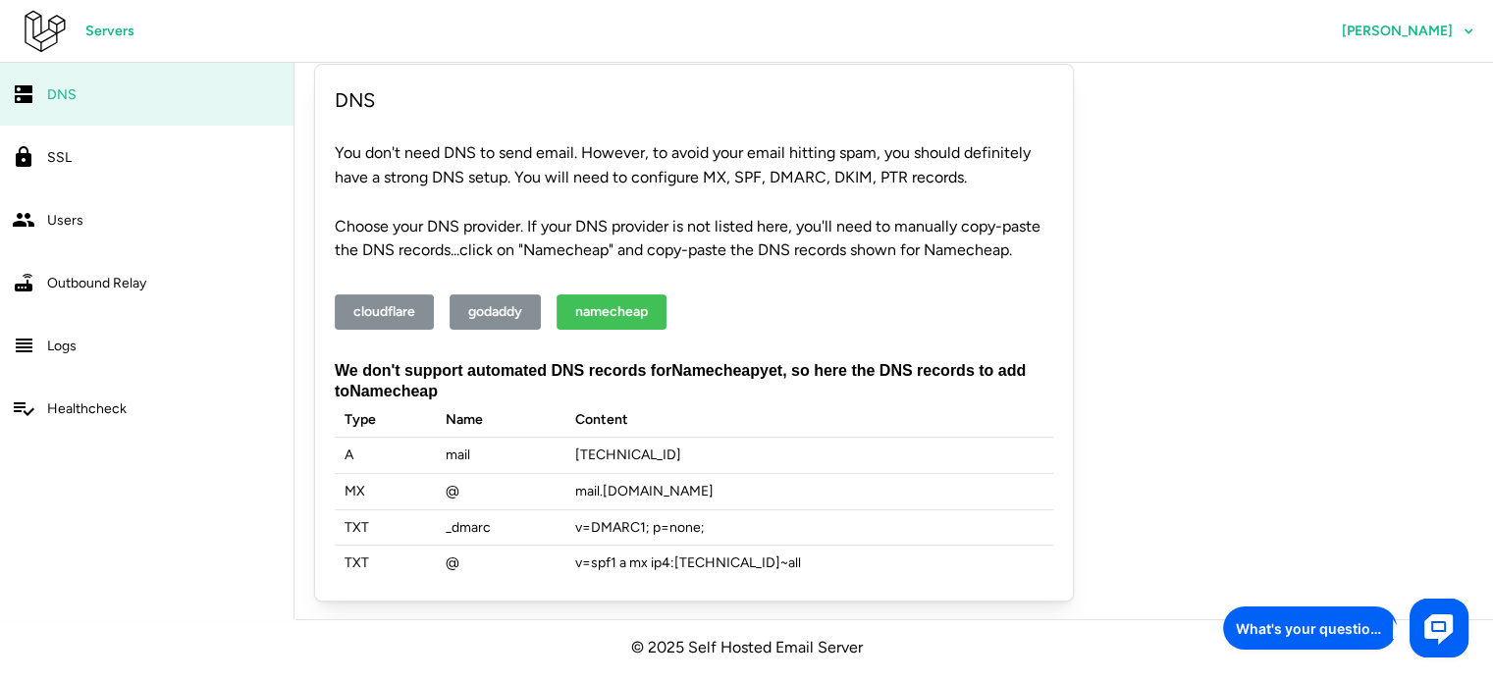
click at [598, 450] on td "[TECHNICAL_ID]" at bounding box center [809, 456] width 488 height 36
click at [637, 521] on td "v=DMARC1; p=none;" at bounding box center [809, 527] width 488 height 36
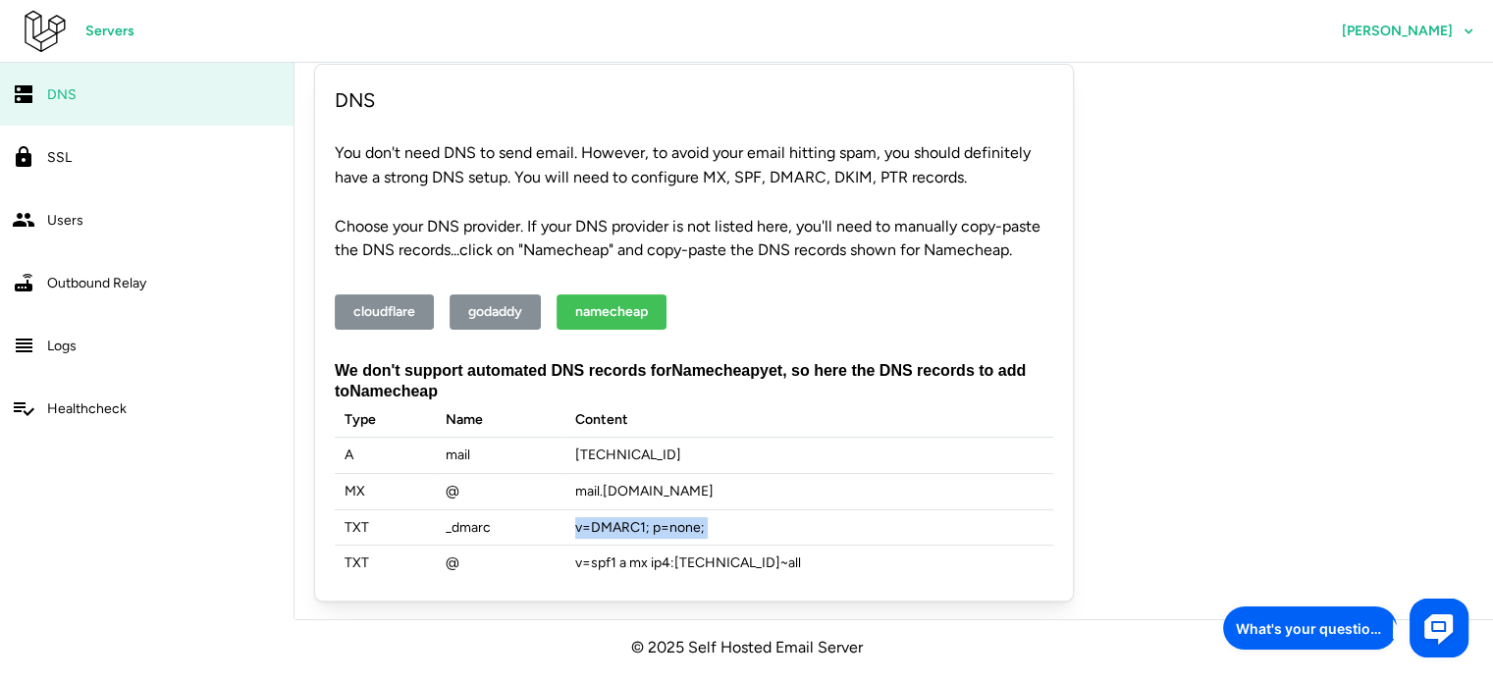
copy td "v=DMARC1; p=none;"
click at [467, 523] on td "_dmarc" at bounding box center [500, 527] width 129 height 36
copy td "_dmarc"
drag, startPoint x: 611, startPoint y: 519, endPoint x: 712, endPoint y: 513, distance: 101.2
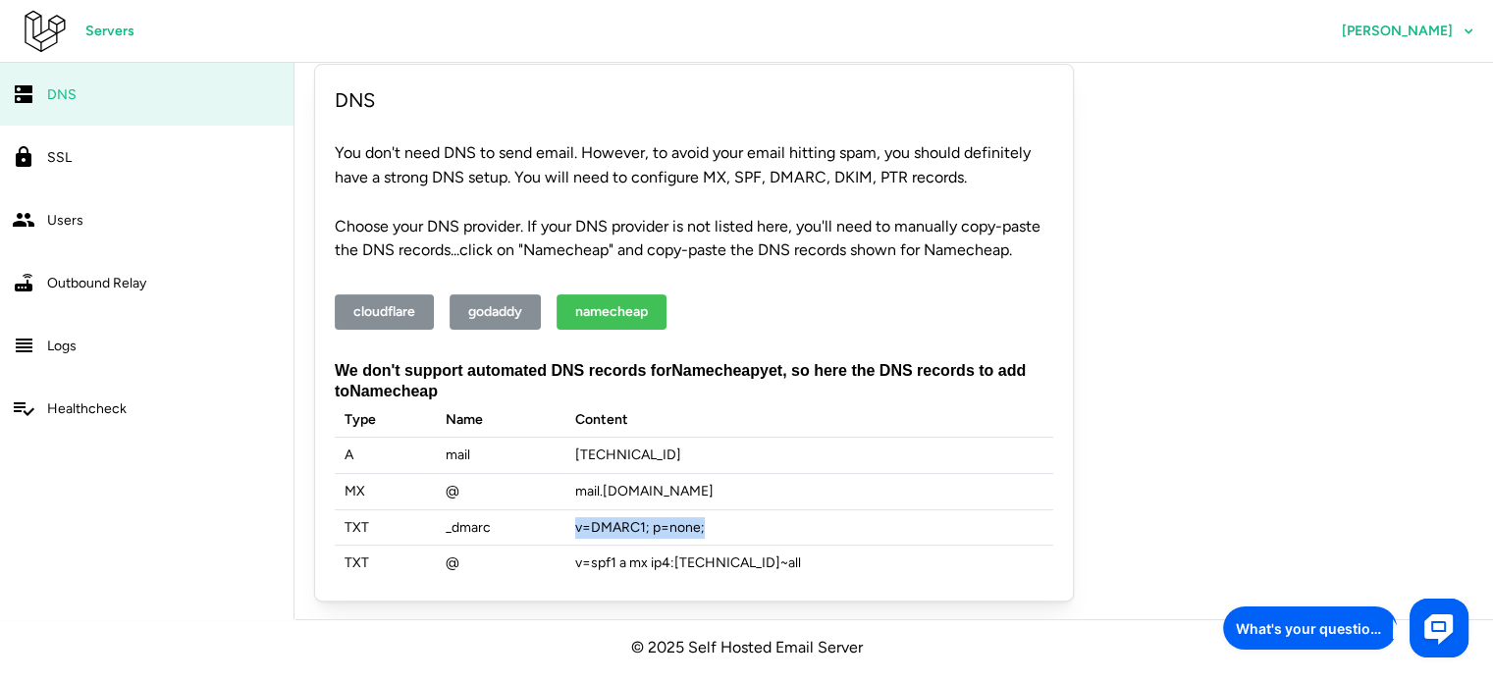
click at [712, 513] on td "v=DMARC1; p=none;" at bounding box center [809, 527] width 488 height 36
copy td "v=DMARC1; p=none;"
click at [620, 560] on td "v=spf1 a mx ip4: 157.230.59.149 ~all" at bounding box center [809, 563] width 488 height 35
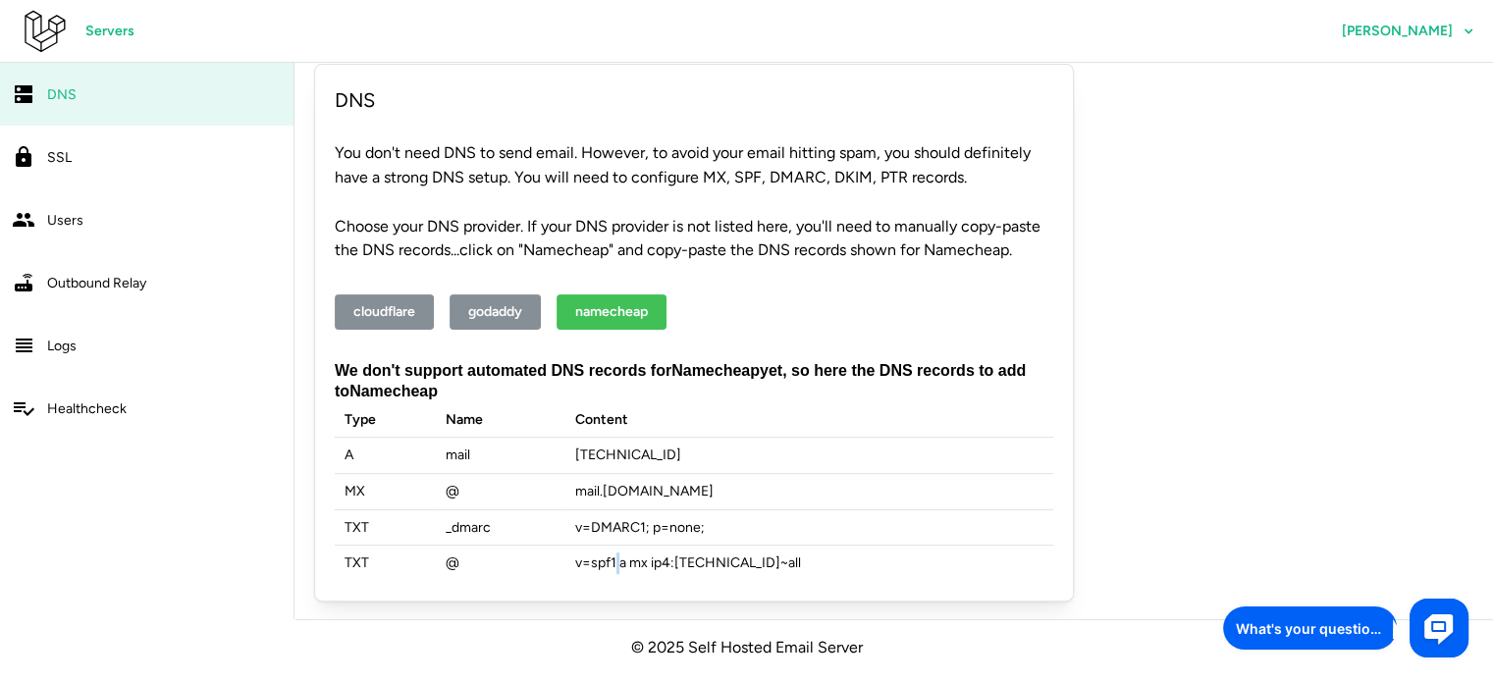
copy td "v=spf1 a mx ip4: 157.230.59.149 ~all"
click at [1338, 278] on div "mail . livenotification.sbs Instructions: 1. On this "DNS" tab, setup DNS recor…" at bounding box center [893, 111] width 1198 height 1021
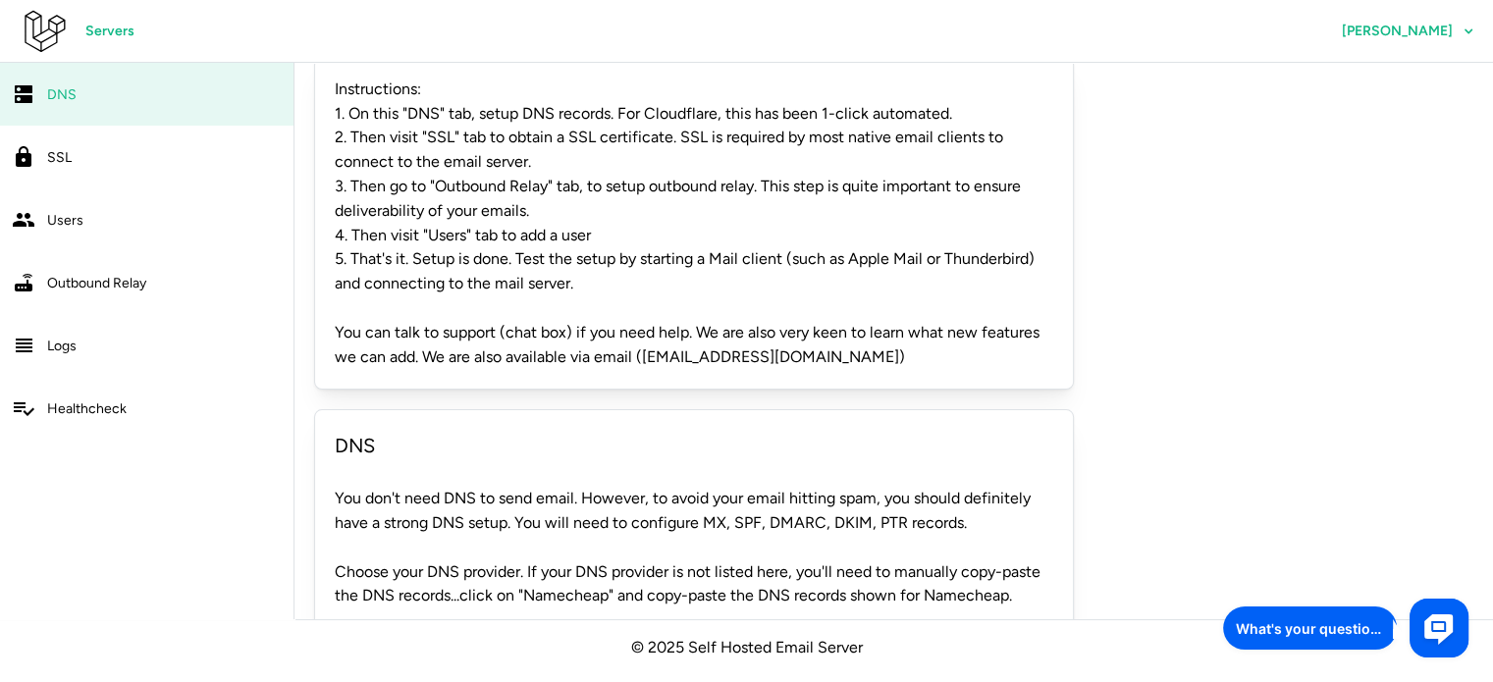
scroll to position [0, 0]
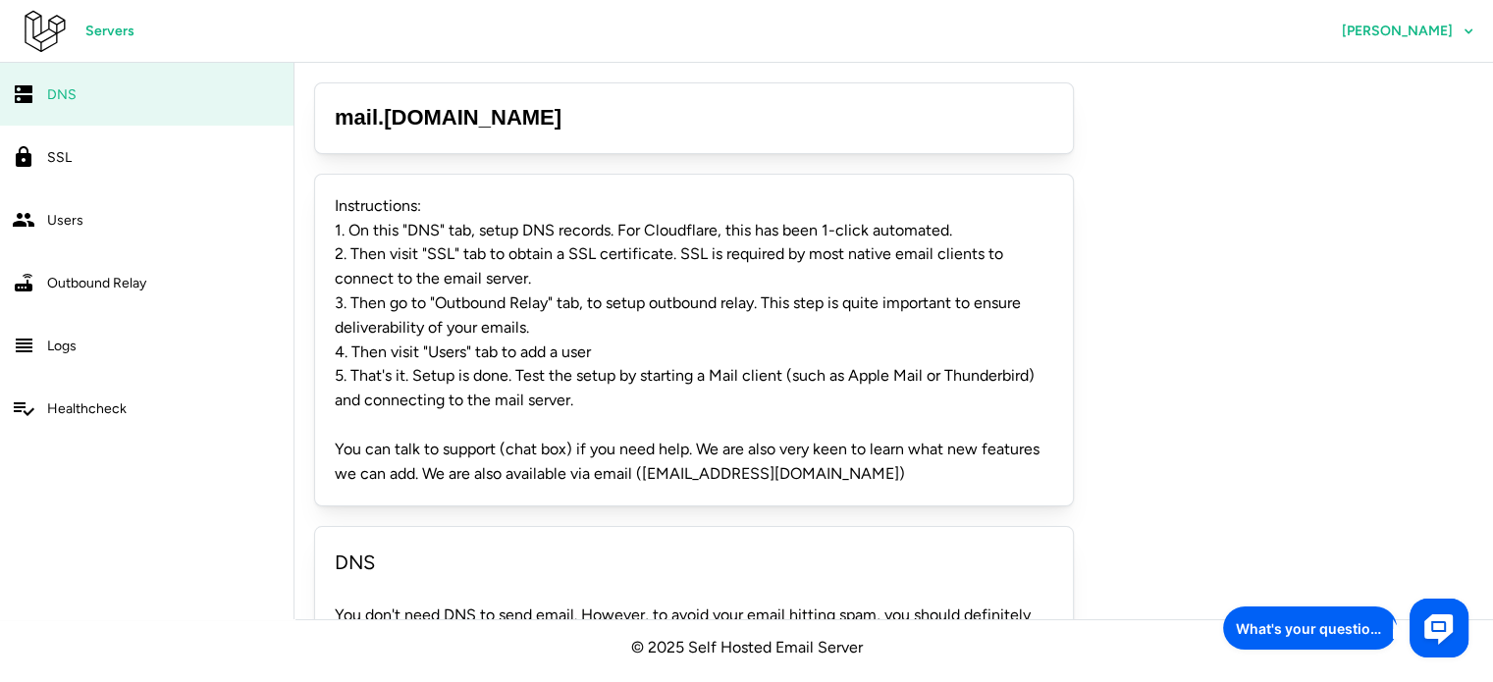
drag, startPoint x: 385, startPoint y: 117, endPoint x: 577, endPoint y: 119, distance: 192.3
click at [577, 119] on h3 "mail . livenotification.sbs" at bounding box center [694, 118] width 718 height 30
copy h3 "[DOMAIN_NAME]"
